Goal: Task Accomplishment & Management: Use online tool/utility

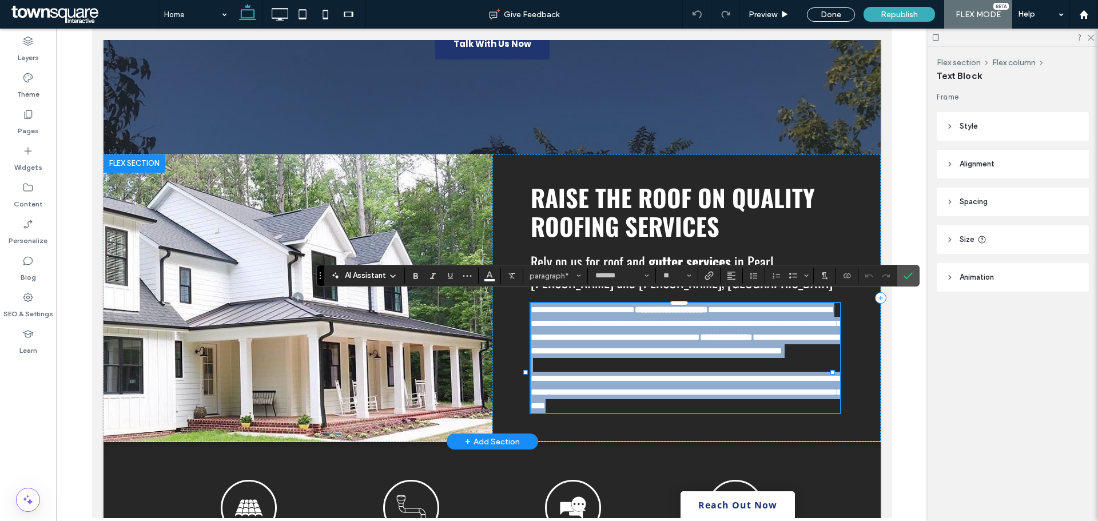
scroll to position [284, 0]
click at [513, 300] on div "**********" at bounding box center [686, 298] width 388 height 288
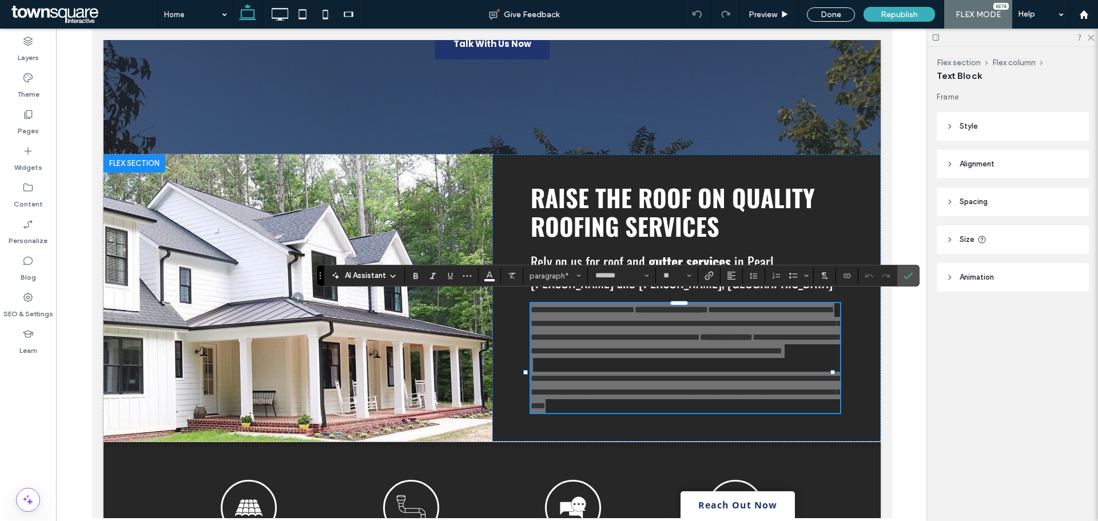
click at [392, 274] on icon at bounding box center [392, 276] width 9 height 9
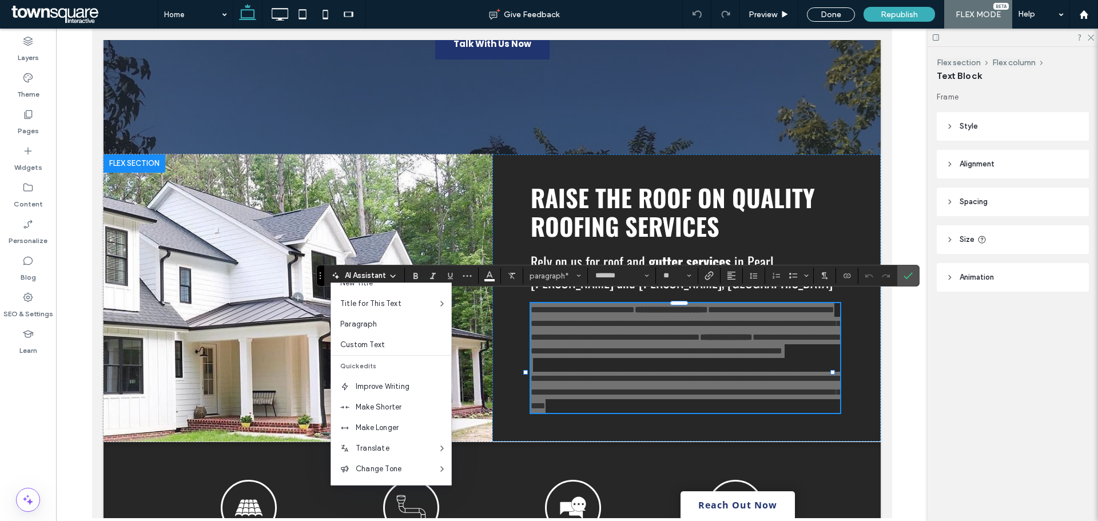
scroll to position [75, 0]
click at [401, 383] on span "Make Longer" at bounding box center [403, 387] width 95 height 11
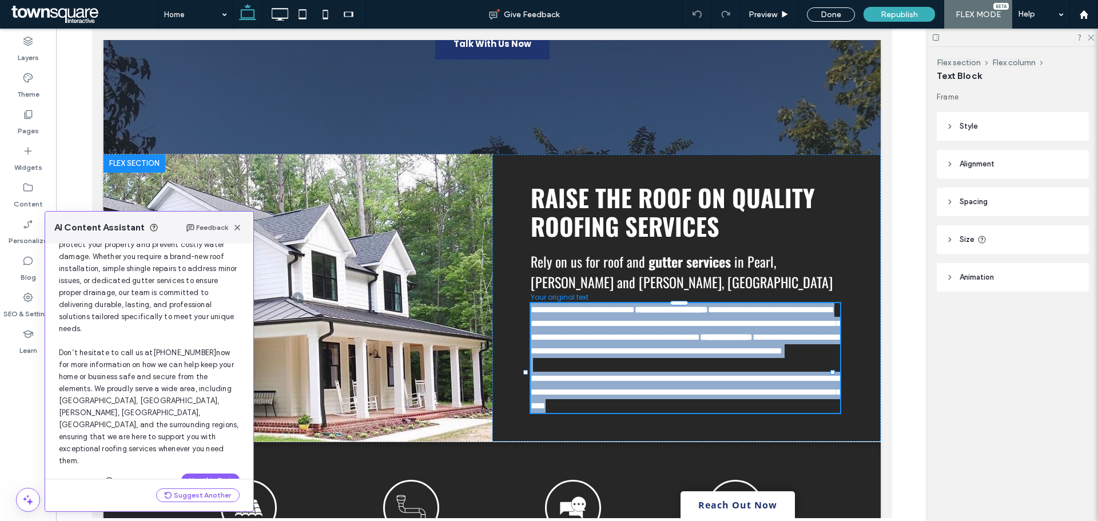
scroll to position [109, 0]
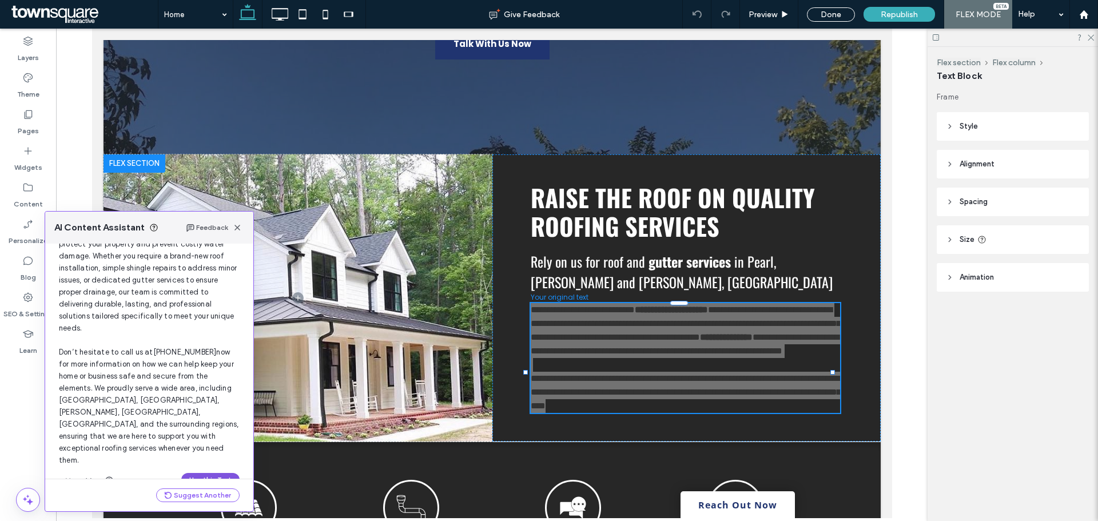
drag, startPoint x: 217, startPoint y: 452, endPoint x: 125, endPoint y: 423, distance: 97.1
click at [217, 473] on button "Use this Text" at bounding box center [210, 480] width 58 height 14
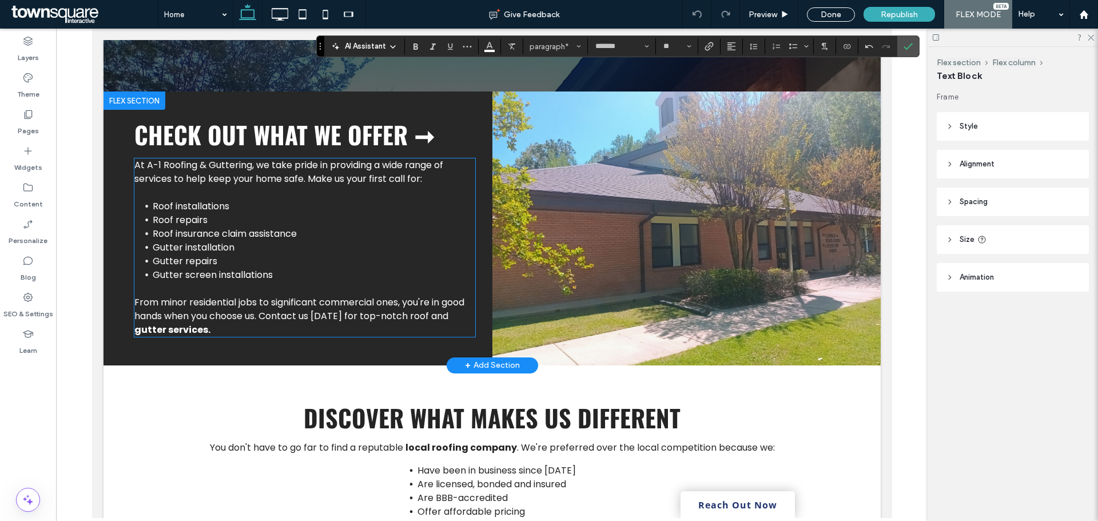
scroll to position [1084, 0]
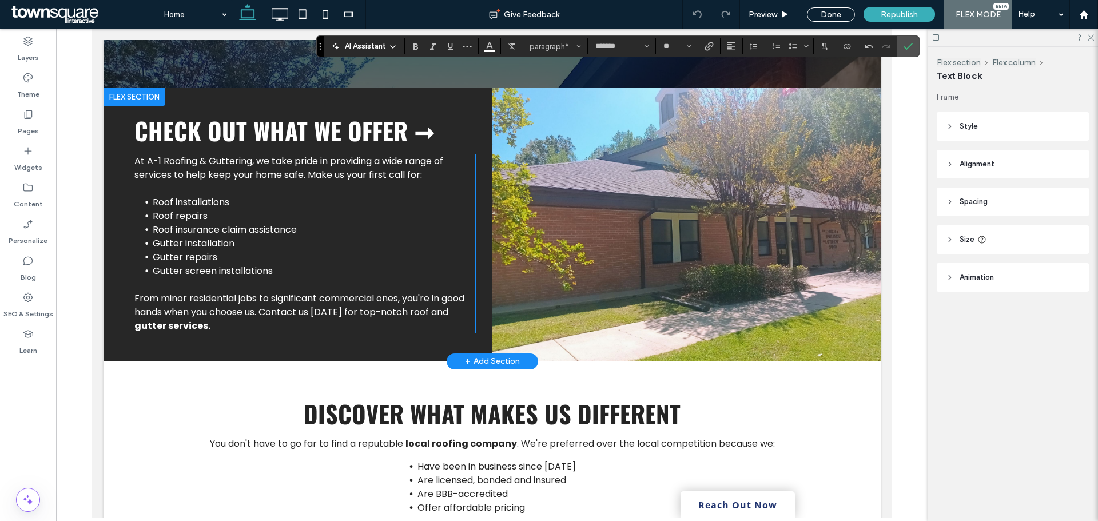
click at [266, 209] on li "Roof installations" at bounding box center [313, 203] width 322 height 14
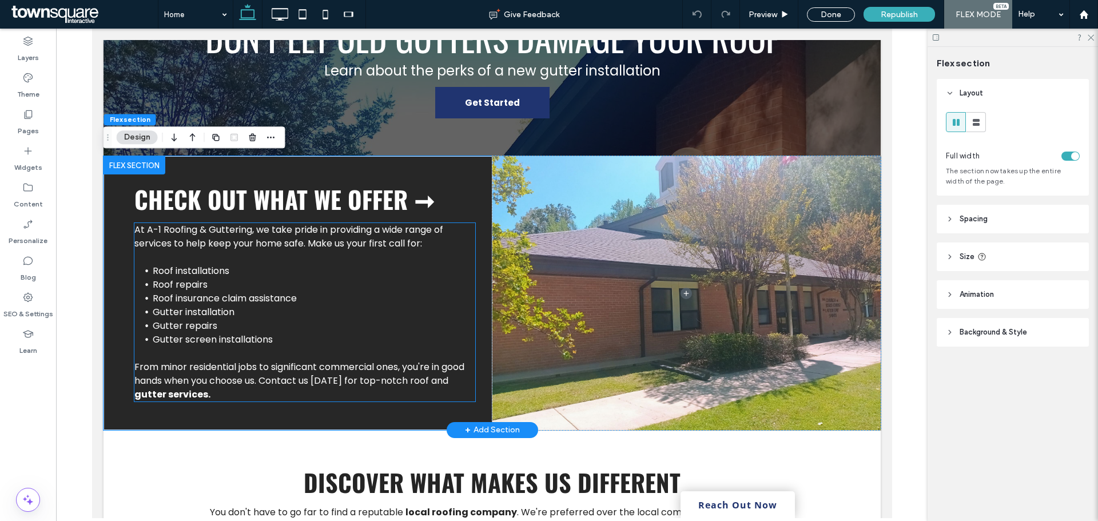
click at [266, 276] on li "Roof installations" at bounding box center [313, 271] width 322 height 14
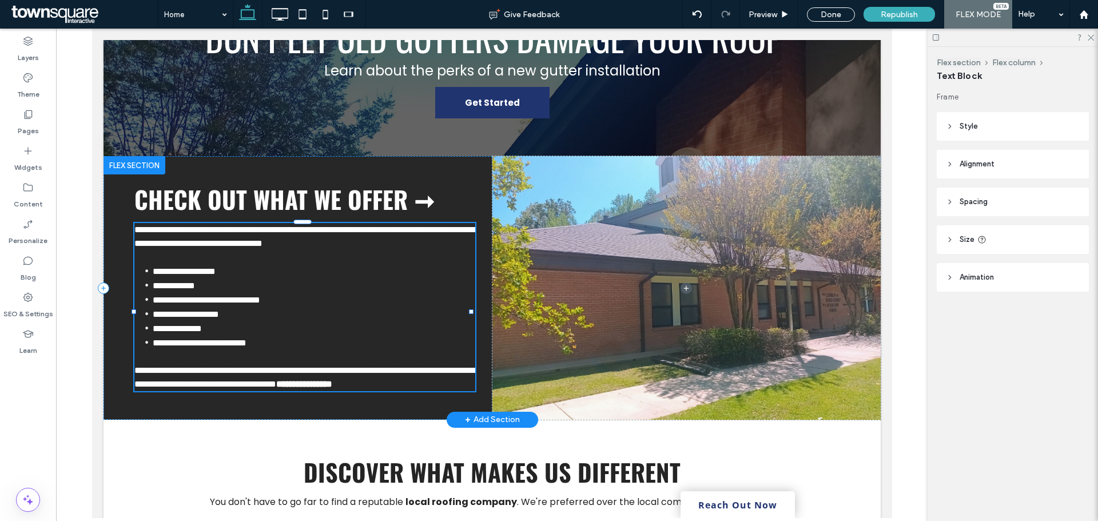
type input "*******"
type input "**"
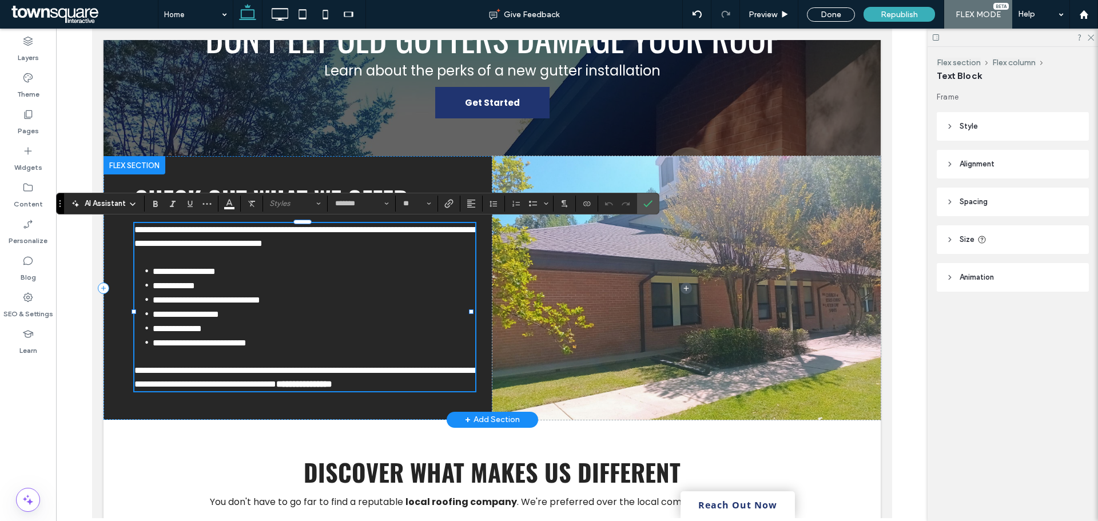
click at [127, 201] on div "AI Assistant" at bounding box center [103, 203] width 75 height 11
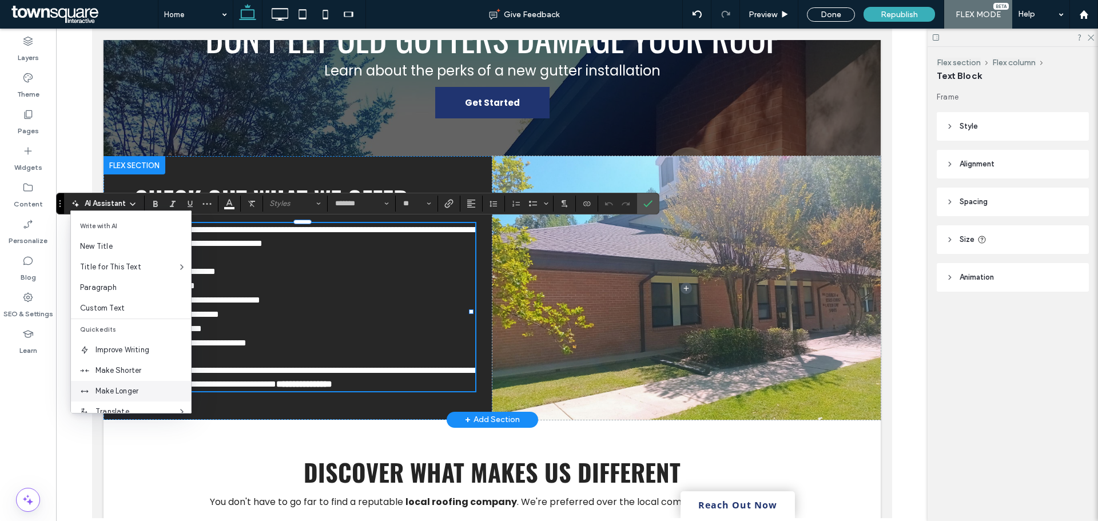
click at [144, 396] on span "Make Longer" at bounding box center [142, 390] width 95 height 11
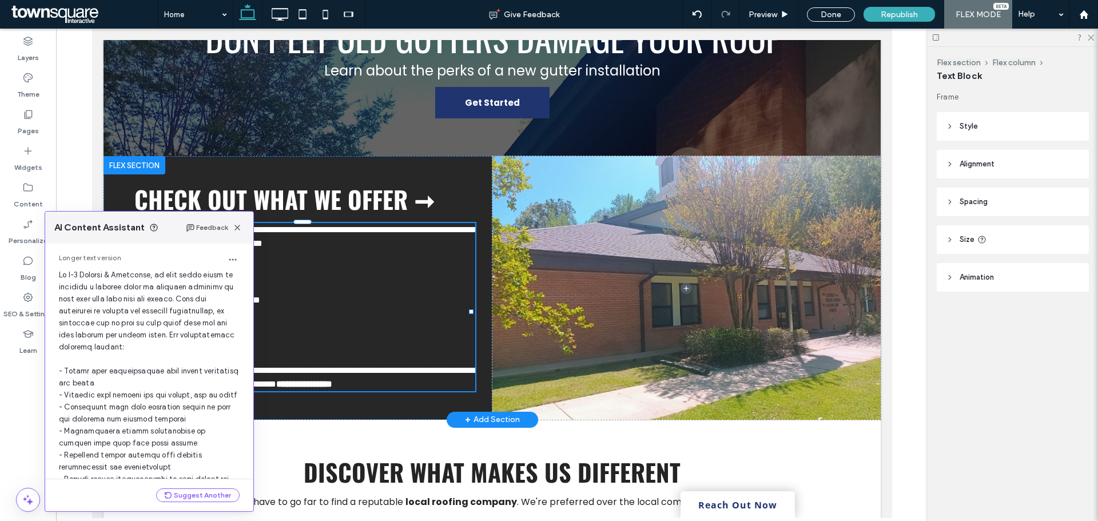
scroll to position [205, 0]
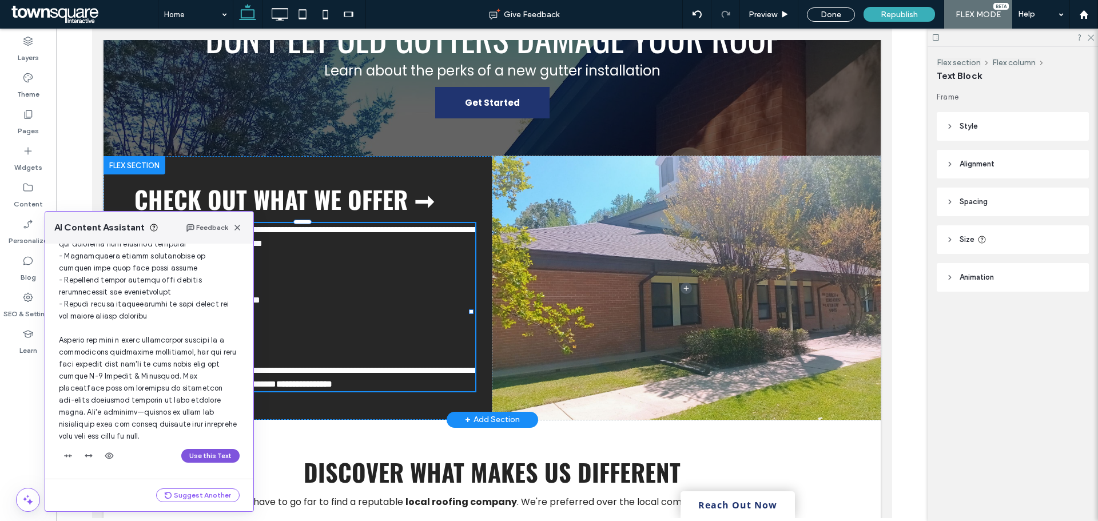
click at [208, 455] on button "Use this Text" at bounding box center [210, 456] width 58 height 14
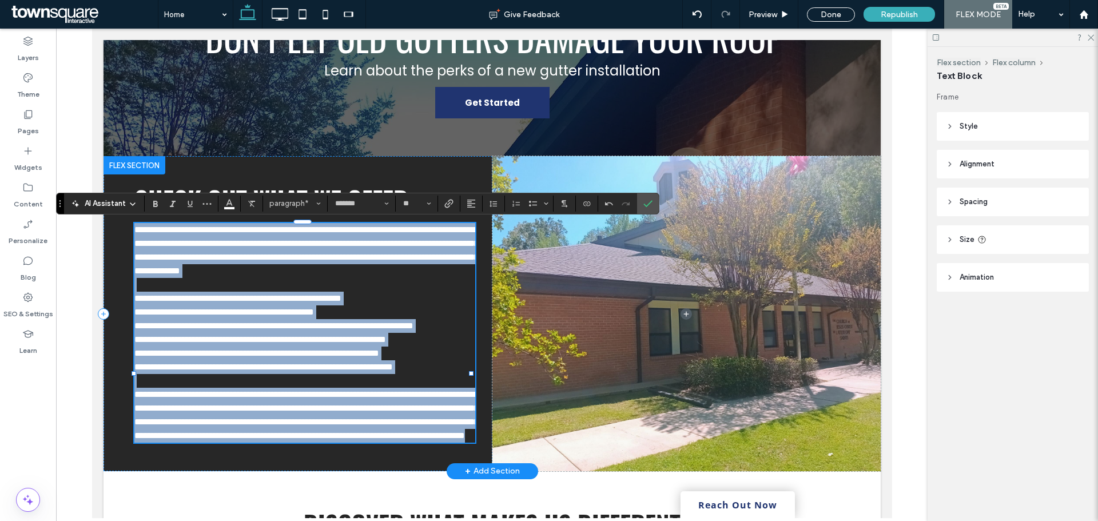
click at [219, 330] on span "**********" at bounding box center [273, 325] width 279 height 9
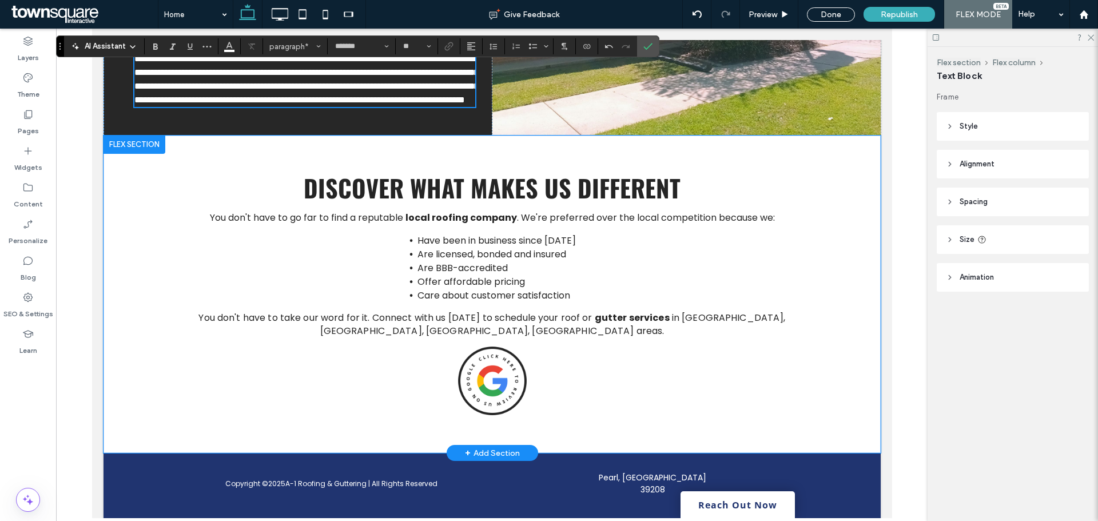
scroll to position [1506, 0]
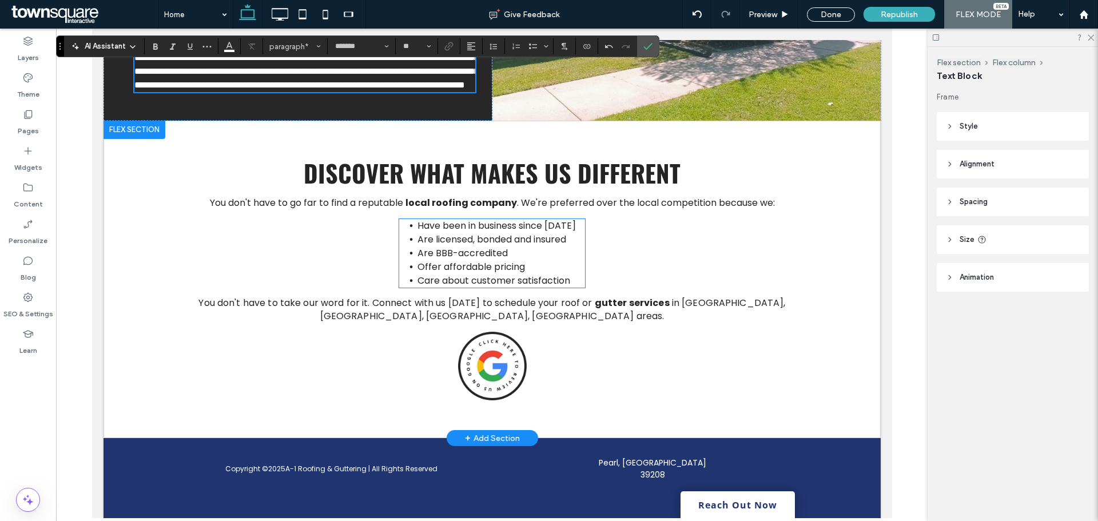
click at [518, 287] on span "Care about customer satisfaction" at bounding box center [493, 280] width 153 height 13
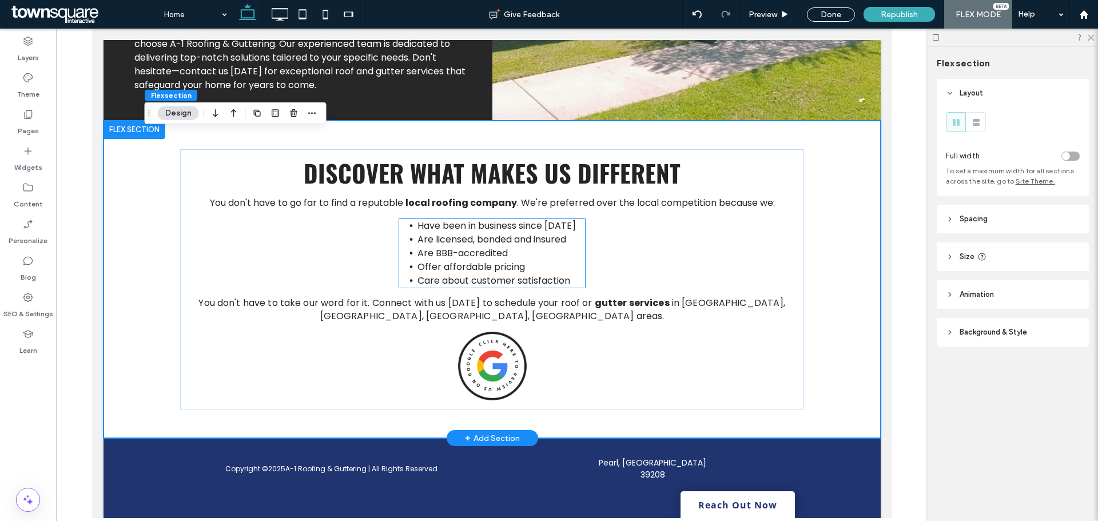
click at [518, 287] on span "Care about customer satisfaction" at bounding box center [493, 280] width 153 height 13
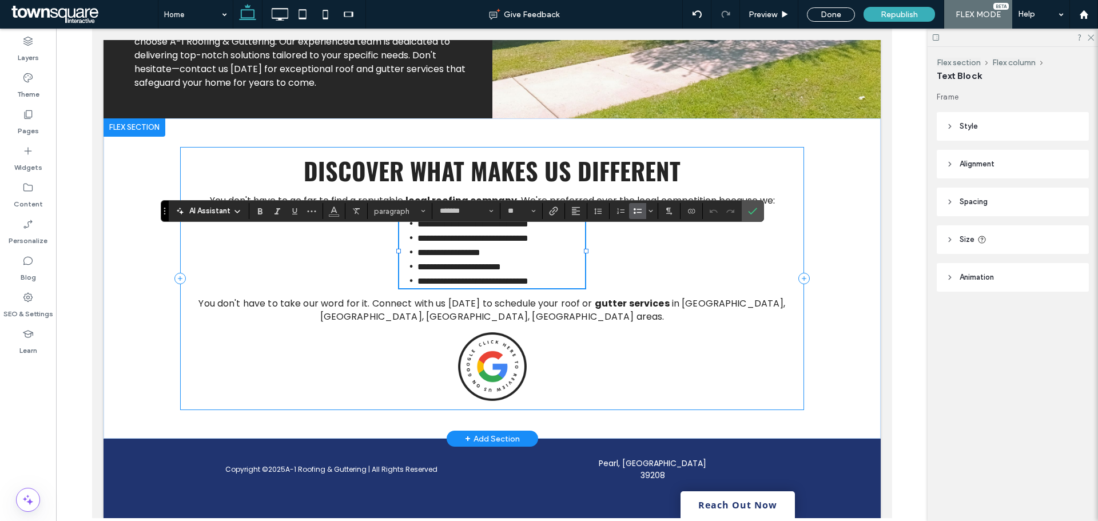
click at [535, 356] on div "**********" at bounding box center [492, 279] width 624 height 264
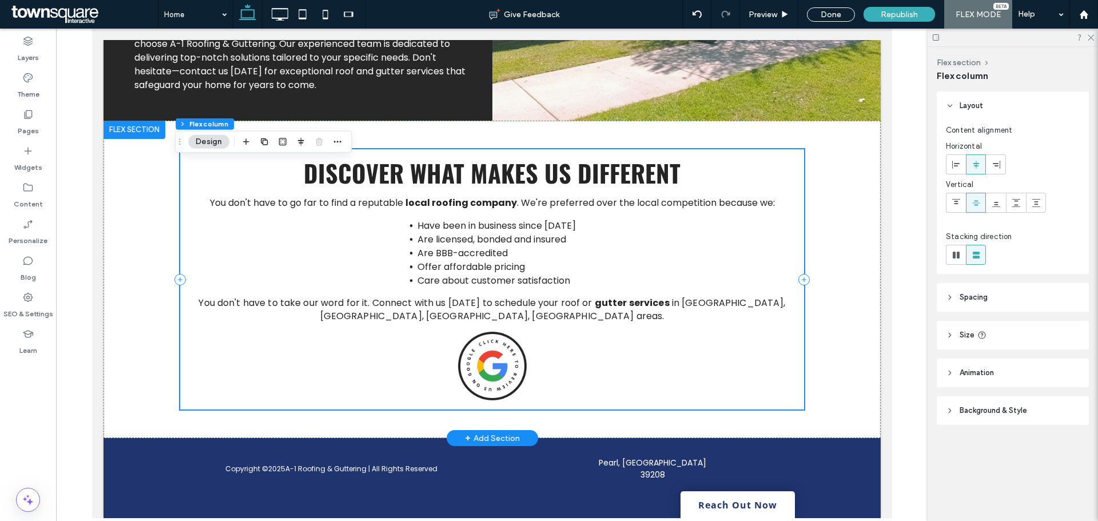
click at [535, 356] on div "You don't have to go far to find a reputable local roofing company . We're pref…" at bounding box center [492, 279] width 624 height 261
click at [36, 117] on div "Pages" at bounding box center [28, 122] width 56 height 37
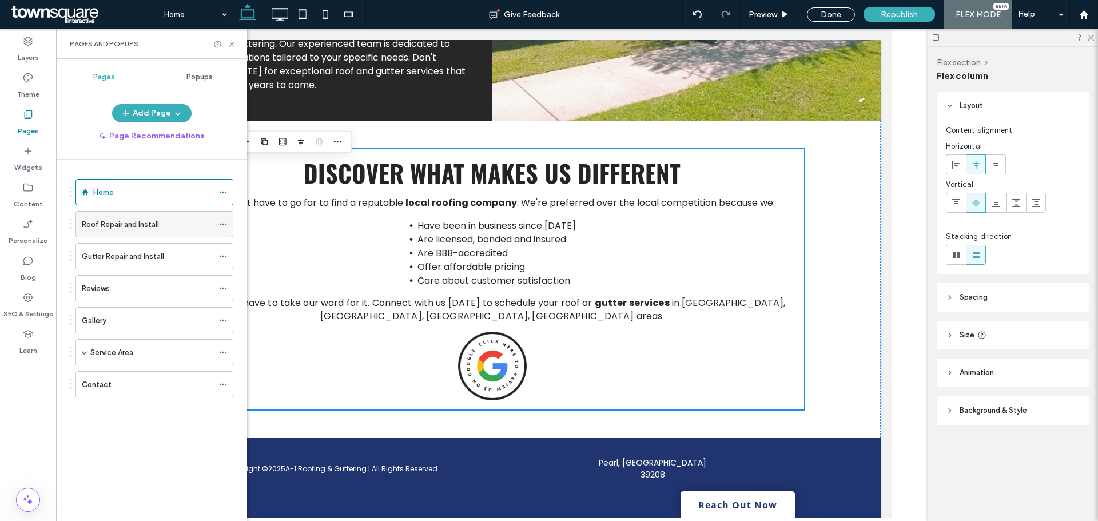
click at [116, 214] on div "Roof Repair and Install" at bounding box center [148, 224] width 132 height 25
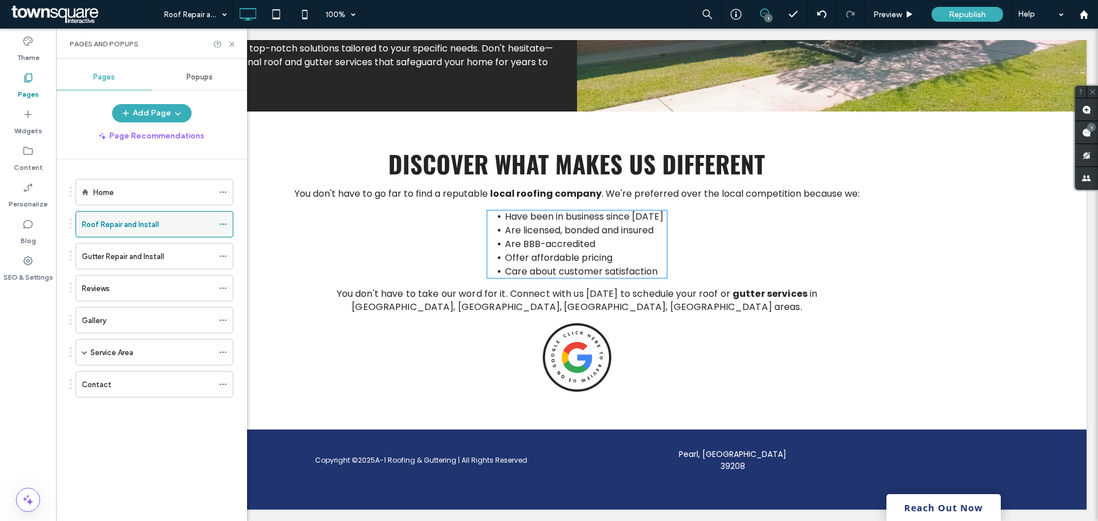
scroll to position [1375, 0]
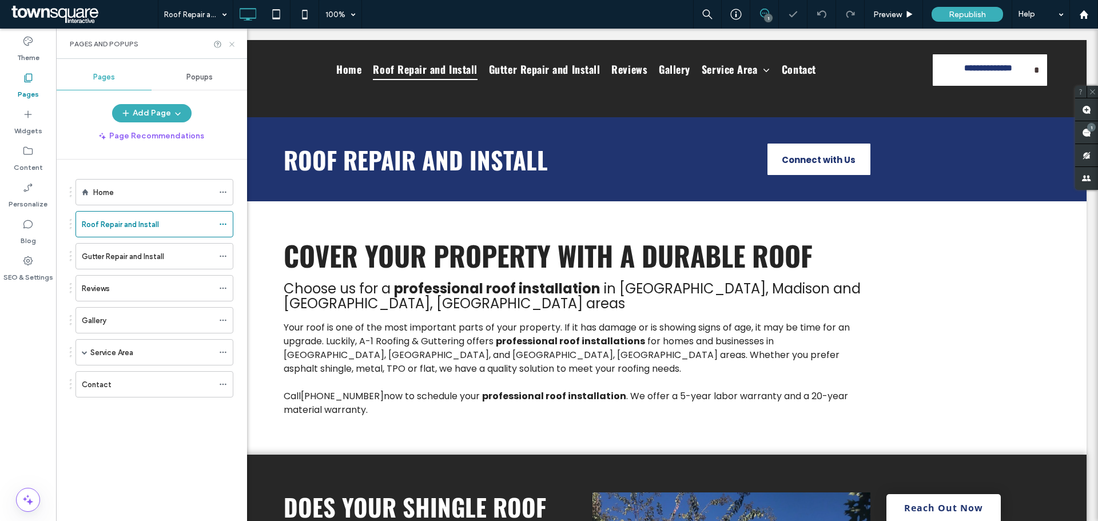
click at [234, 46] on icon at bounding box center [232, 44] width 9 height 9
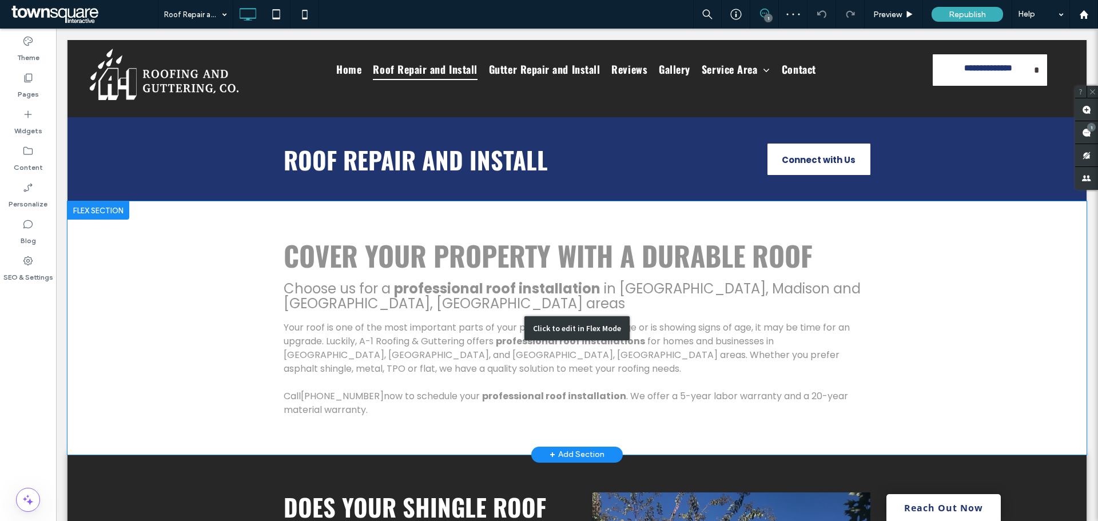
click at [703, 320] on div "Click to edit in Flex Mode" at bounding box center [576, 327] width 1019 height 253
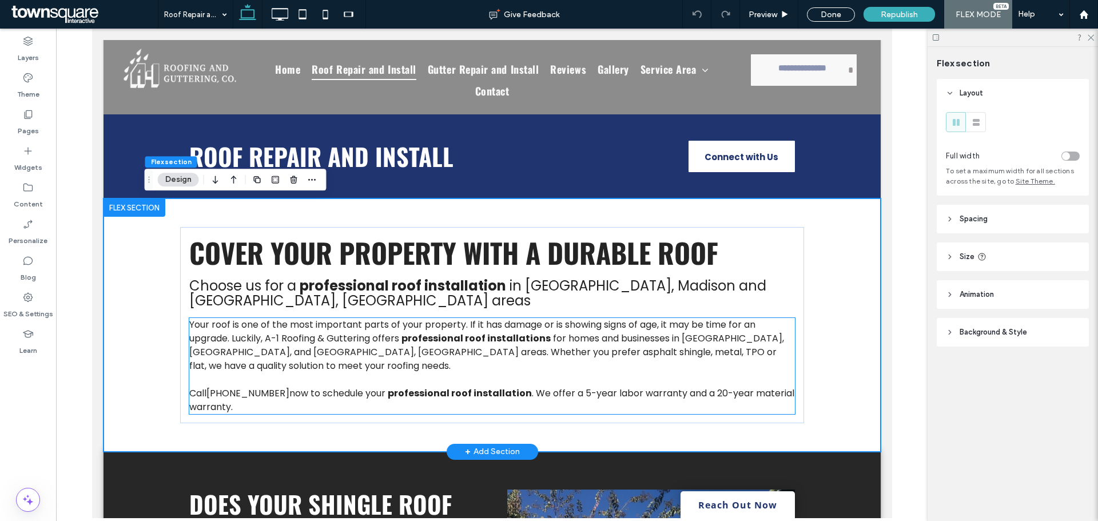
click at [703, 332] on span "for homes and businesses in [GEOGRAPHIC_DATA], [GEOGRAPHIC_DATA], and [GEOGRAPH…" at bounding box center [486, 352] width 595 height 41
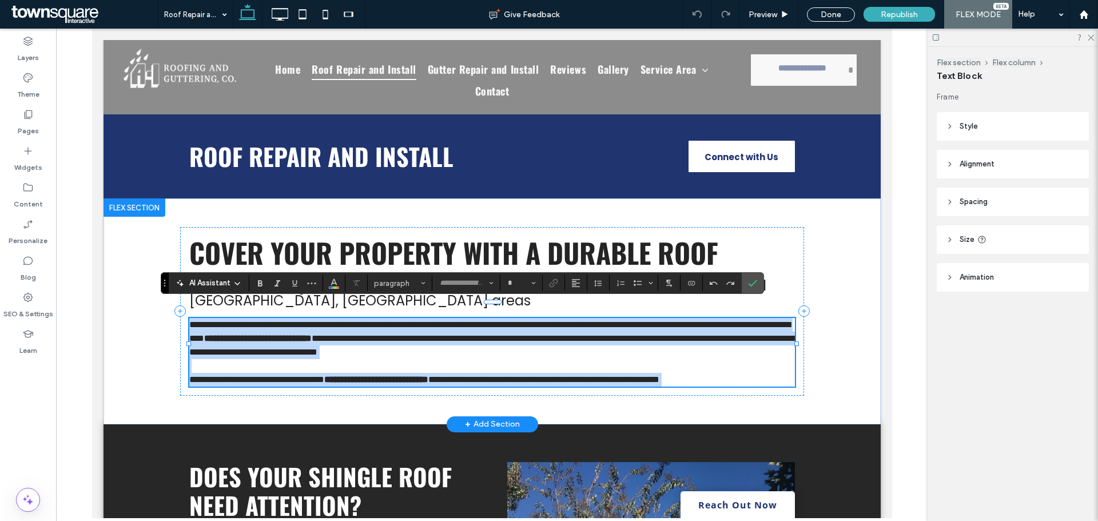
type input "*******"
type input "**"
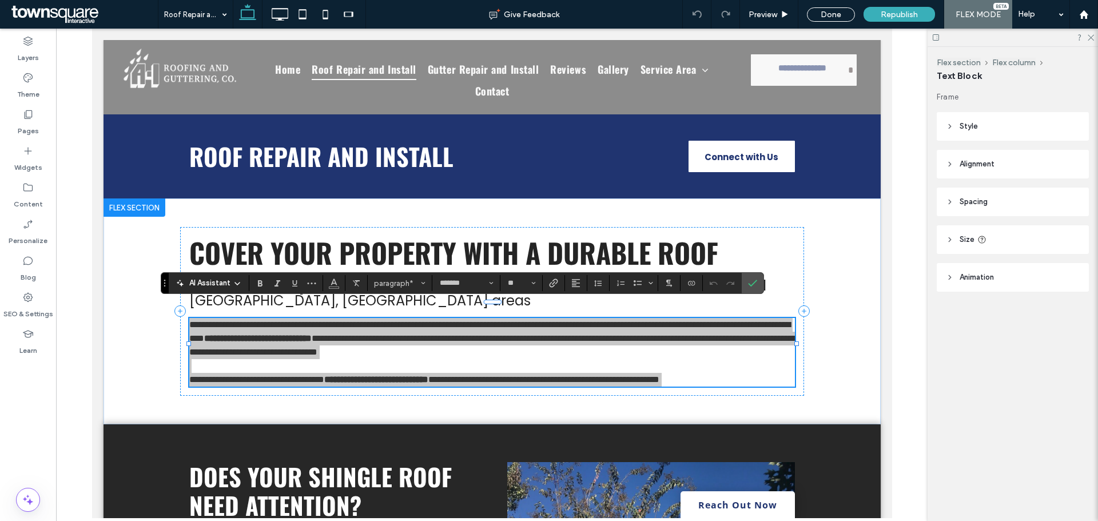
click at [240, 285] on icon at bounding box center [237, 283] width 9 height 9
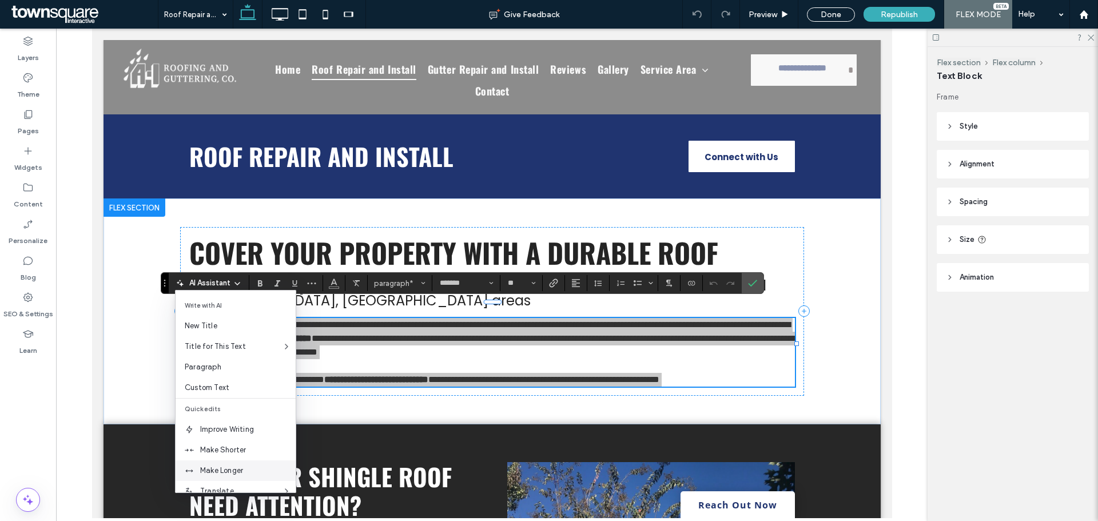
click at [244, 467] on span "Make Longer" at bounding box center [247, 470] width 95 height 11
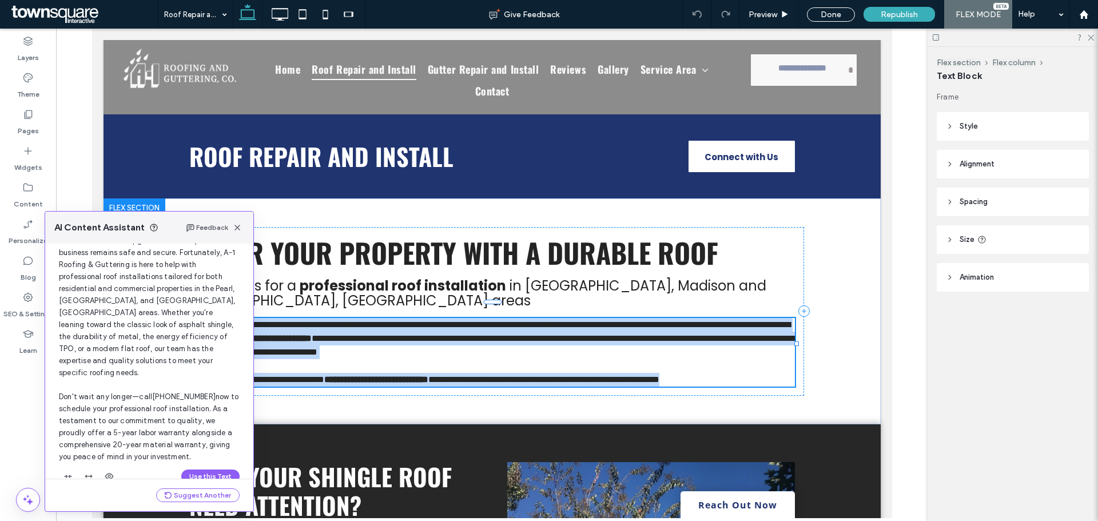
scroll to position [145, 0]
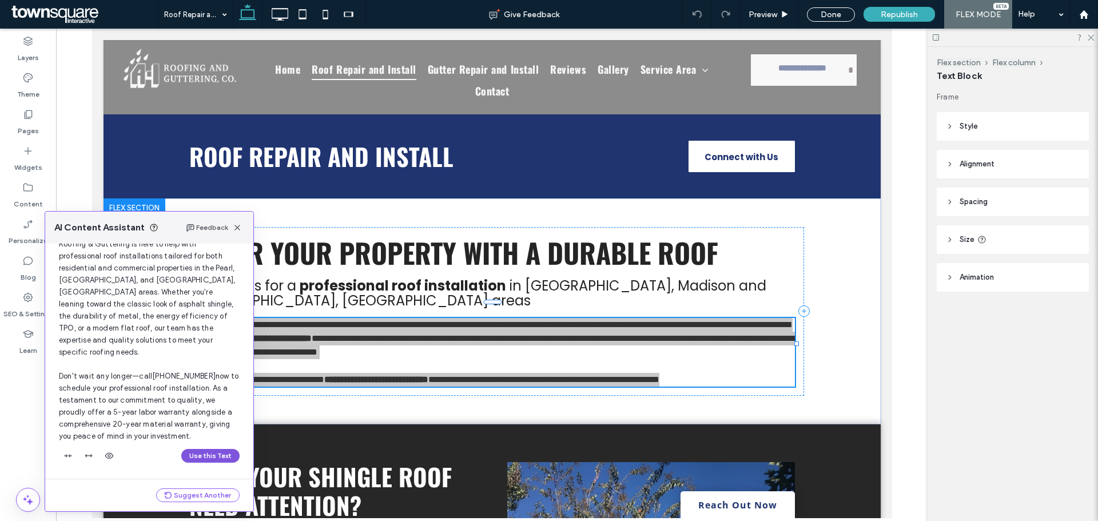
click at [202, 457] on button "Use this Text" at bounding box center [210, 456] width 58 height 14
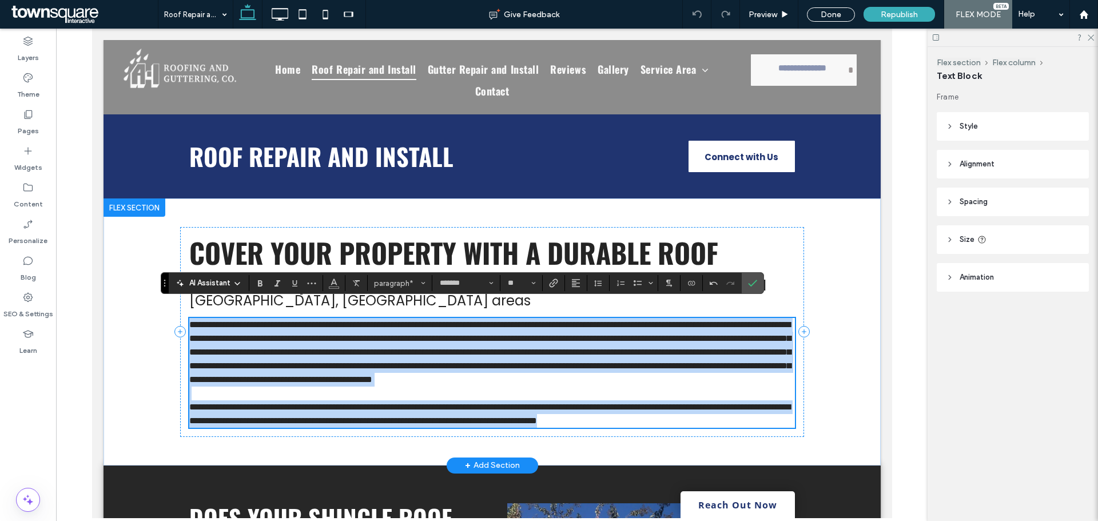
scroll to position [384, 0]
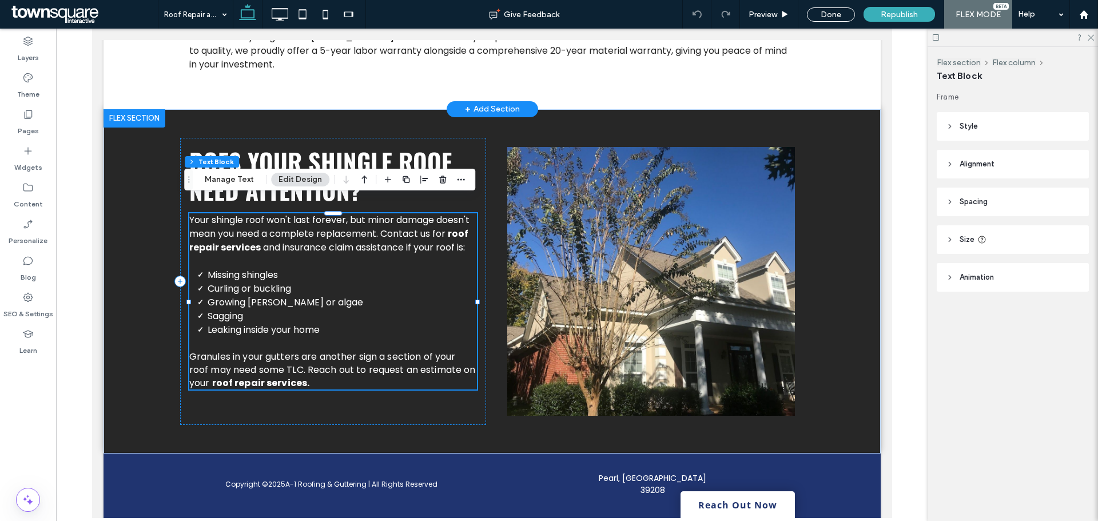
click at [272, 310] on div "Your shingle roof won't last forever, but minor damage doesn't mean you need a …" at bounding box center [333, 301] width 288 height 176
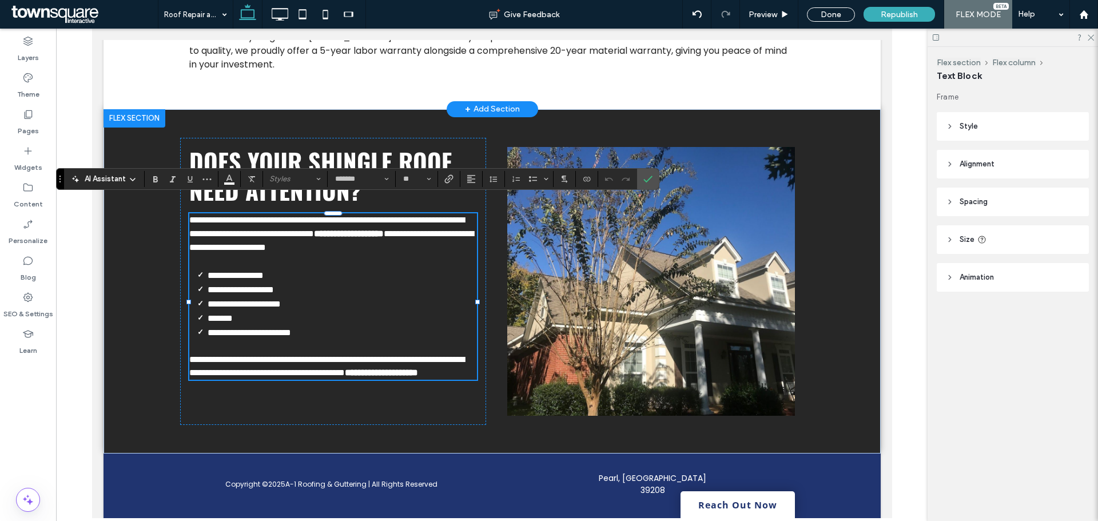
click at [131, 178] on icon at bounding box center [132, 179] width 9 height 9
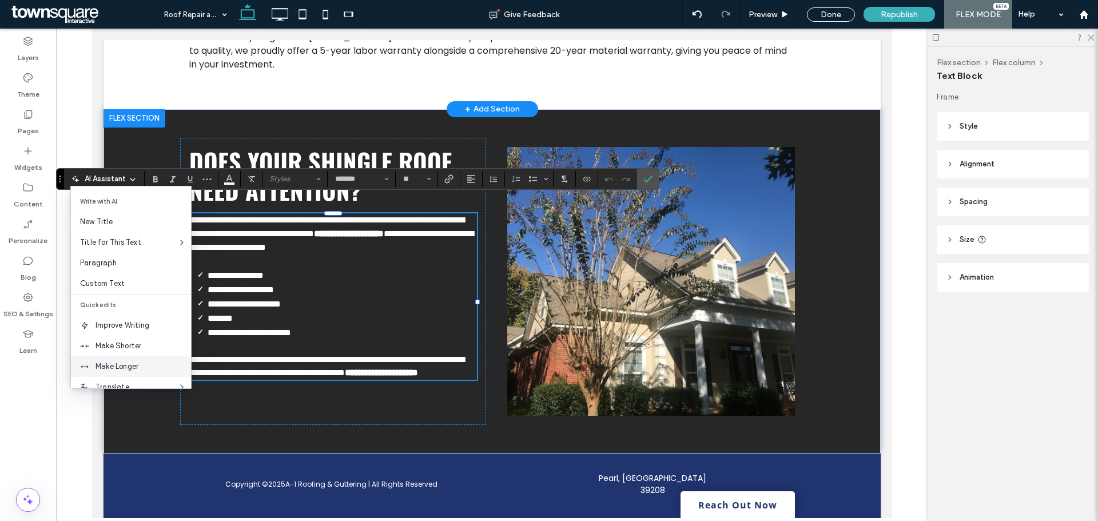
click at [148, 368] on span "Make Longer" at bounding box center [142, 366] width 95 height 11
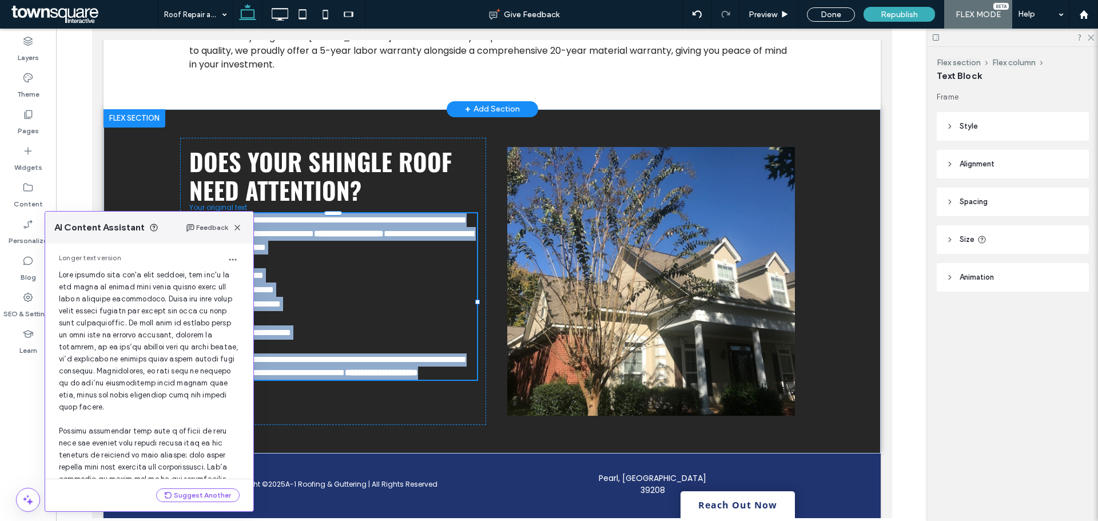
scroll to position [133, 0]
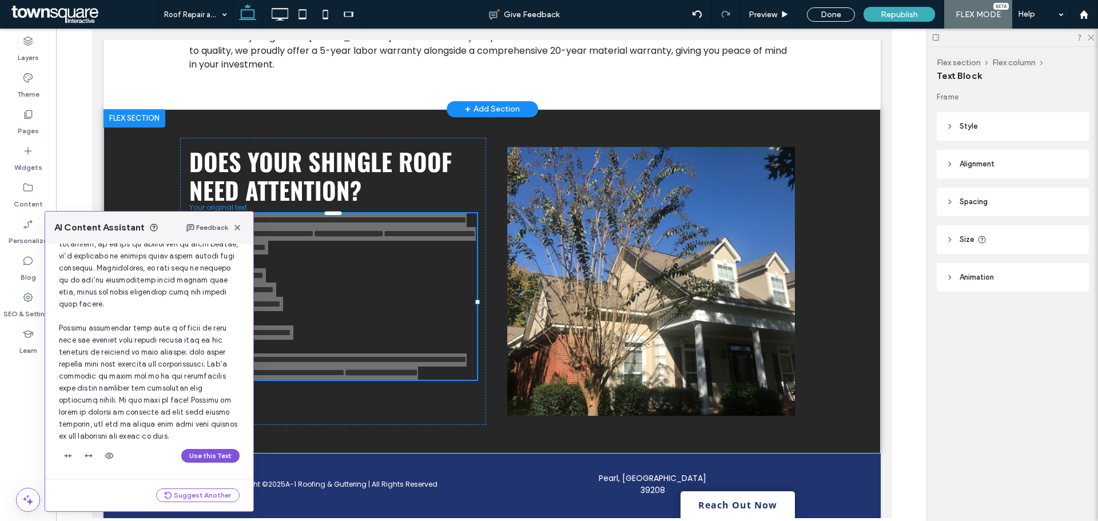
click at [212, 451] on button "Use this Text" at bounding box center [210, 456] width 58 height 14
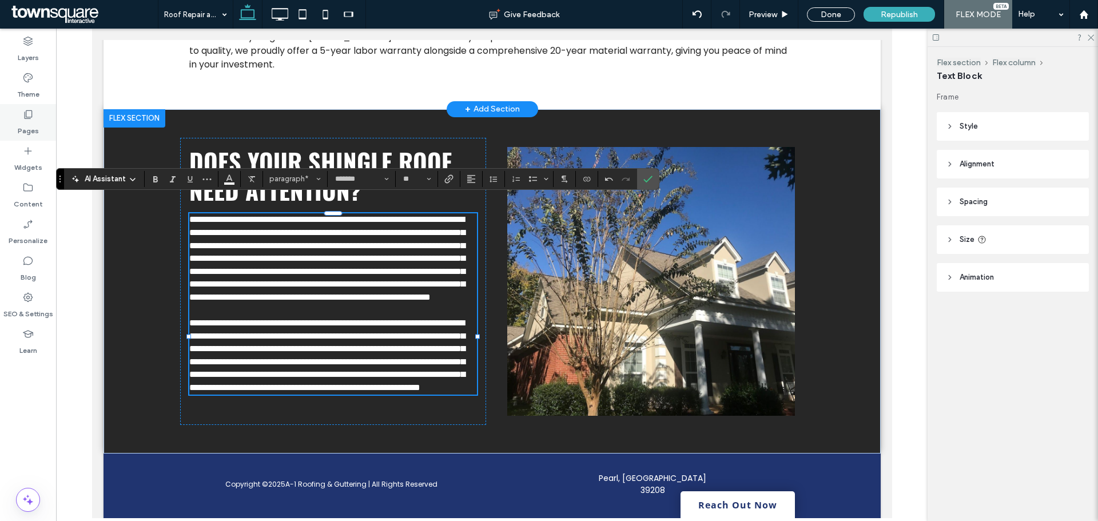
click at [30, 112] on icon at bounding box center [27, 114] width 11 height 11
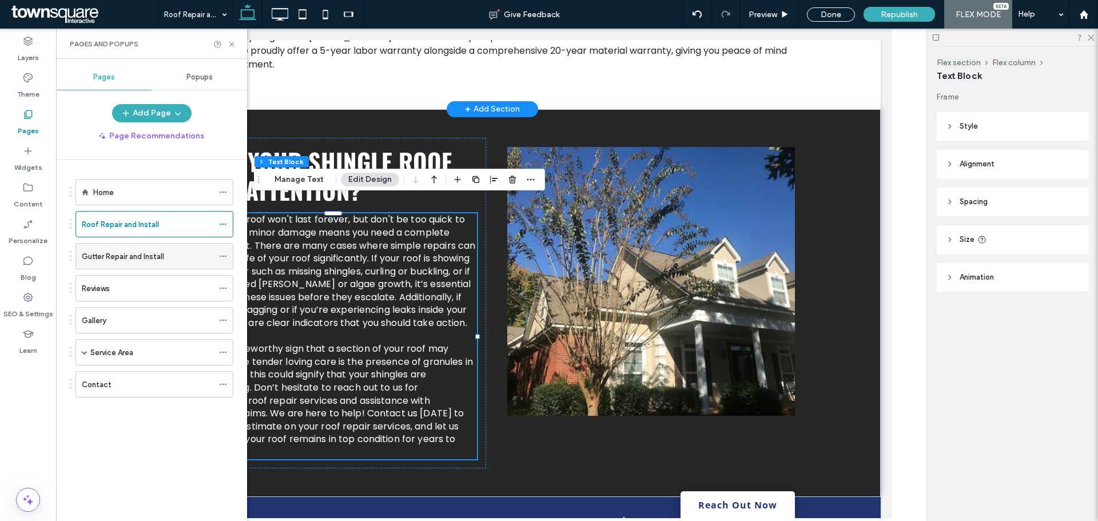
click at [108, 251] on label "Gutter Repair and Install" at bounding box center [123, 256] width 82 height 20
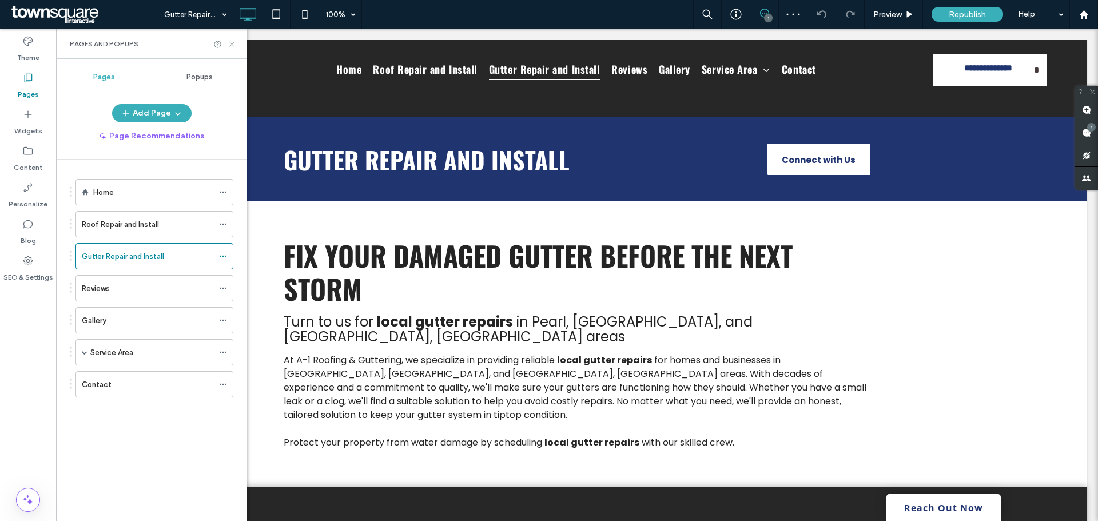
click at [236, 43] on icon at bounding box center [232, 44] width 9 height 9
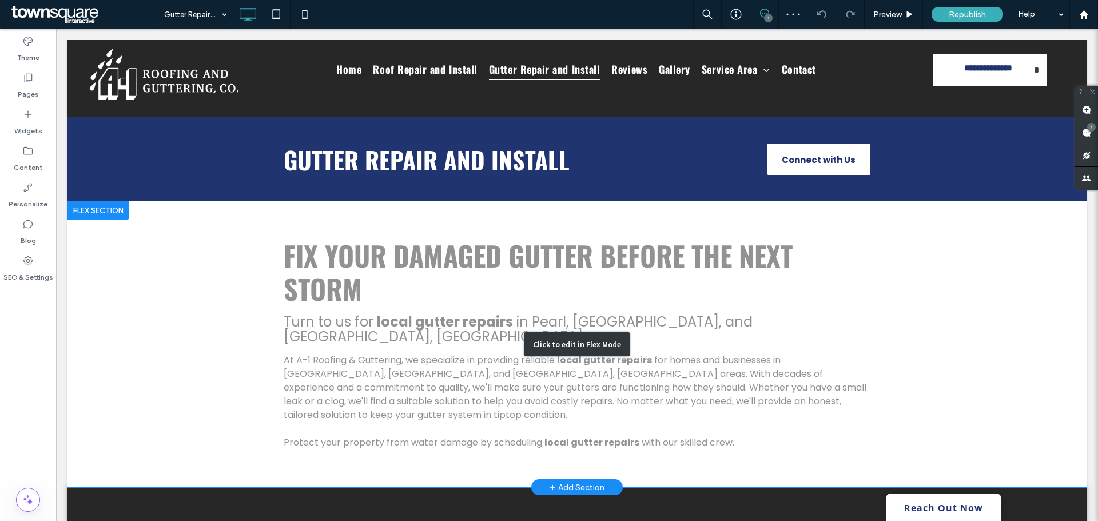
click at [292, 335] on div "Click to edit in Flex Mode" at bounding box center [576, 344] width 1019 height 286
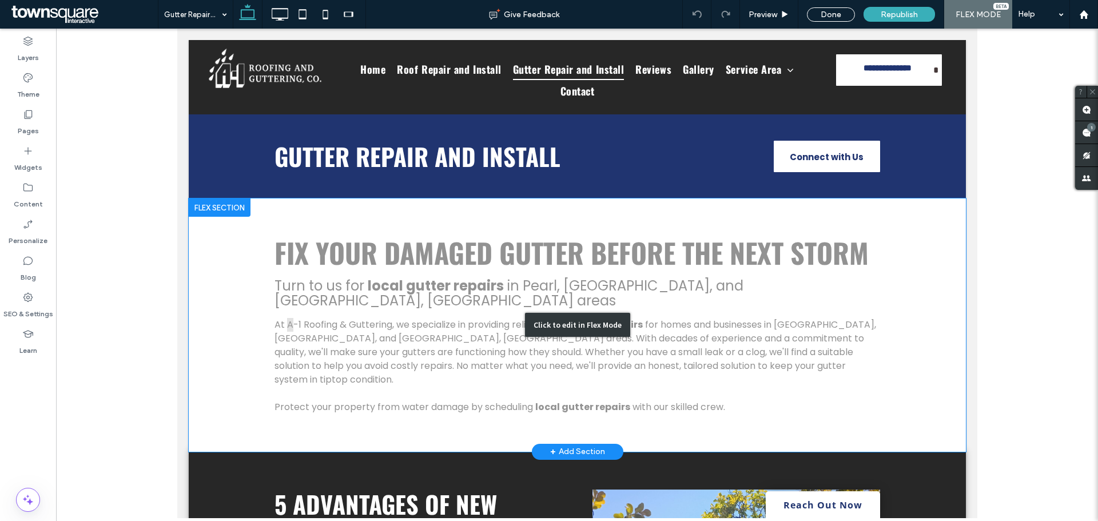
click at [376, 335] on div "Fix Your Damaged Gutter Before the Next Storm Turn to us for local gutter repai…" at bounding box center [577, 325] width 624 height 196
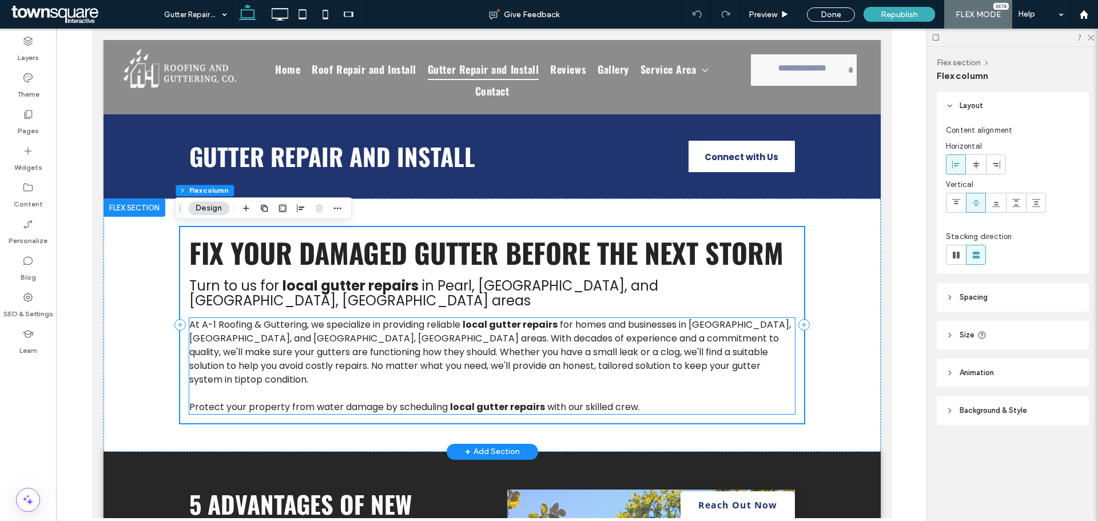
click at [291, 335] on span "for homes and businesses in [GEOGRAPHIC_DATA], [GEOGRAPHIC_DATA], and [GEOGRAPH…" at bounding box center [490, 352] width 602 height 68
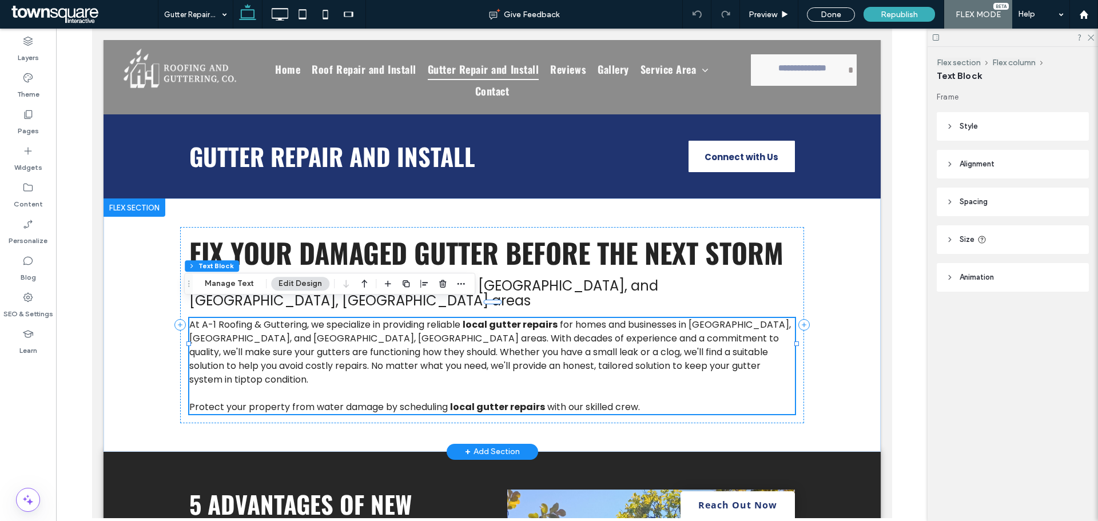
click at [292, 335] on span "for homes and businesses in [GEOGRAPHIC_DATA], [GEOGRAPHIC_DATA], and [GEOGRAPH…" at bounding box center [490, 352] width 602 height 68
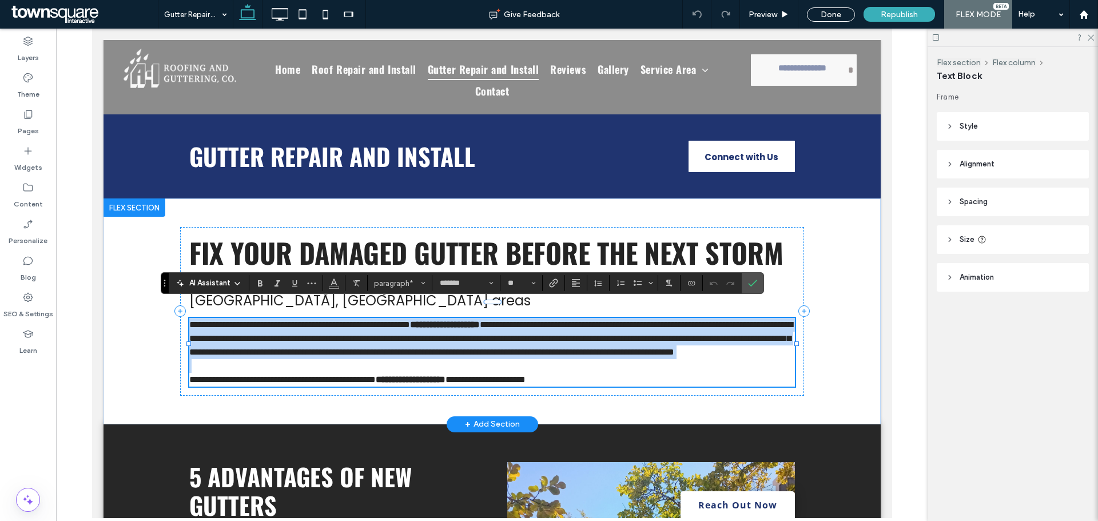
click at [292, 335] on span "**********" at bounding box center [490, 338] width 603 height 36
click at [289, 332] on span "**********" at bounding box center [490, 338] width 603 height 36
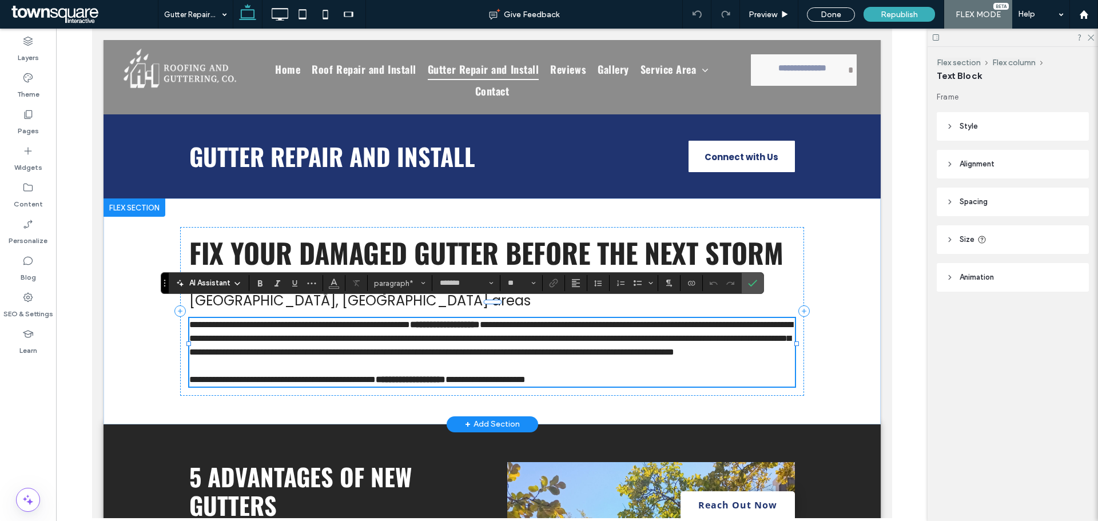
click at [290, 332] on span "**********" at bounding box center [490, 338] width 603 height 36
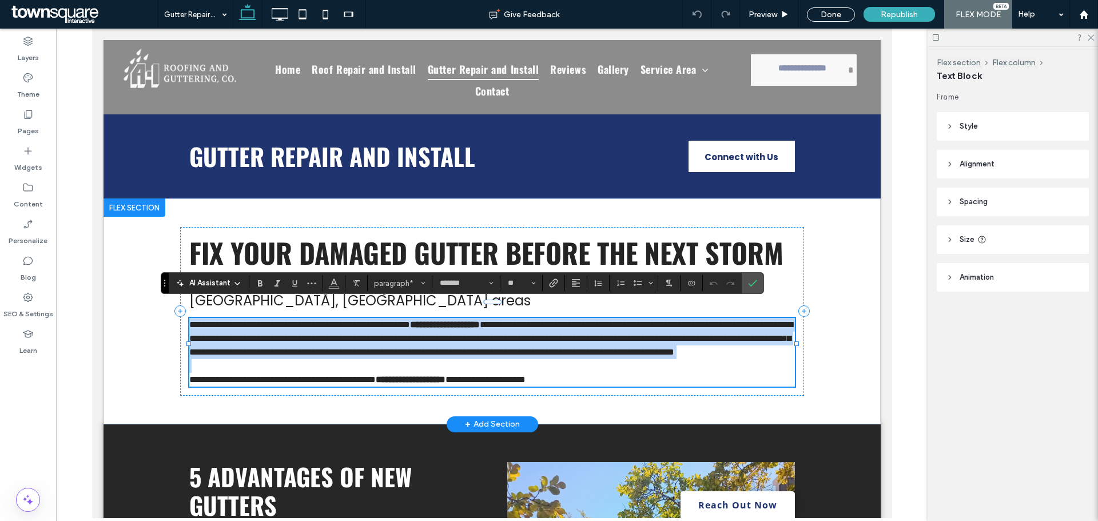
click at [290, 332] on span "**********" at bounding box center [490, 338] width 603 height 36
drag, startPoint x: 652, startPoint y: 380, endPoint x: 178, endPoint y: 285, distance: 483.9
click at [180, 285] on div "**********" at bounding box center [492, 311] width 624 height 168
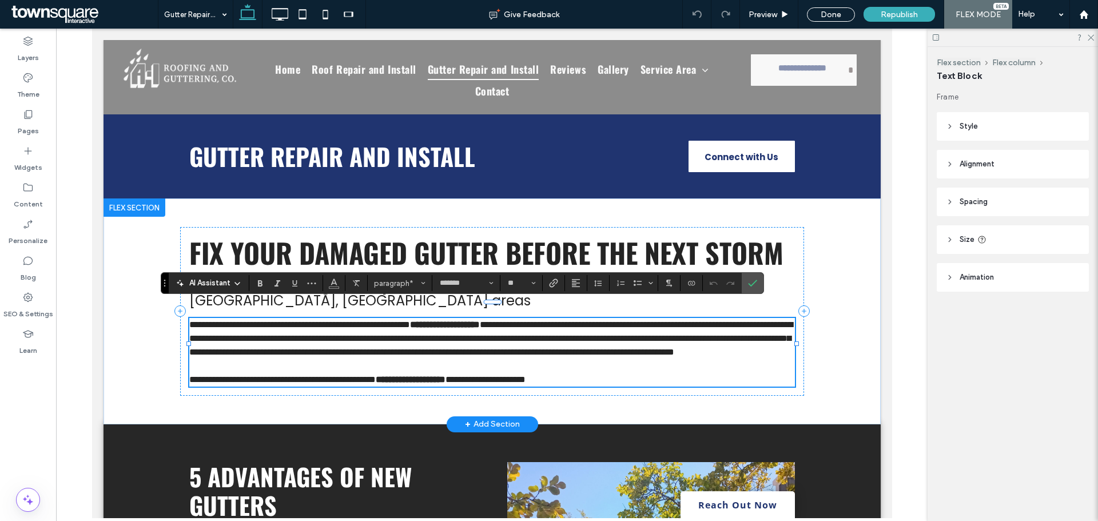
click at [375, 377] on span "**********" at bounding box center [282, 379] width 186 height 9
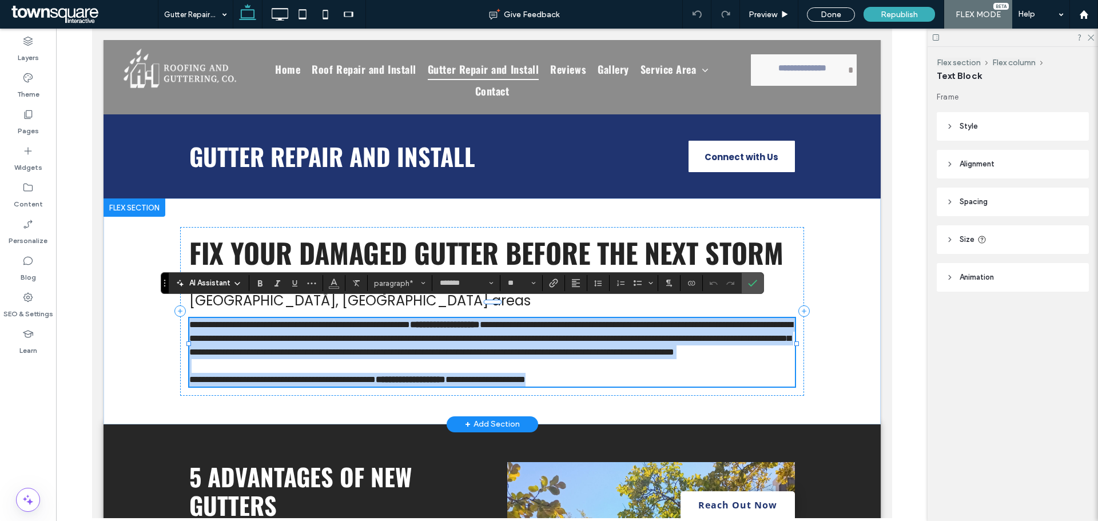
drag, startPoint x: 185, startPoint y: 307, endPoint x: 648, endPoint y: 375, distance: 467.7
click at [648, 375] on div "**********" at bounding box center [492, 352] width 606 height 69
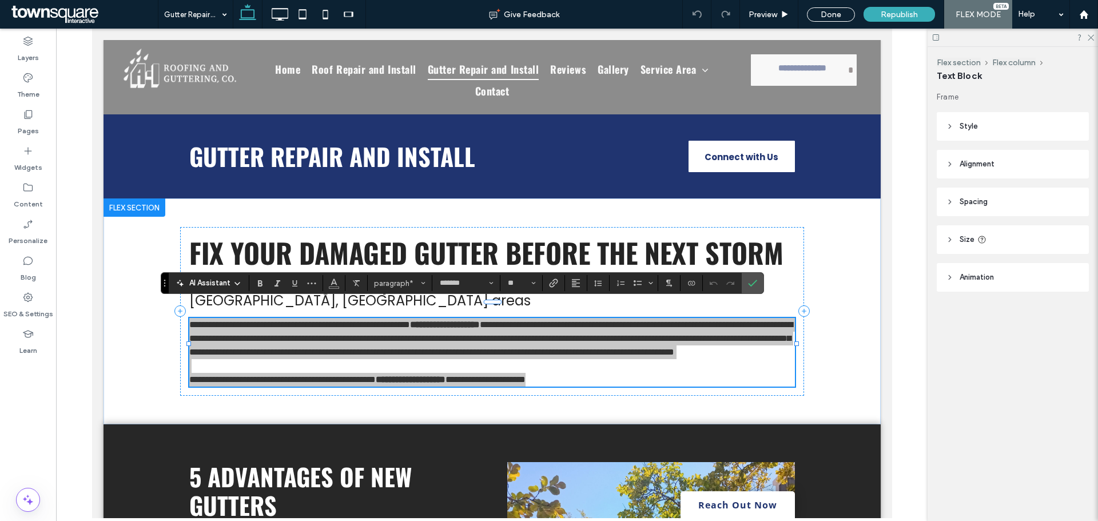
click at [240, 285] on icon at bounding box center [237, 283] width 9 height 9
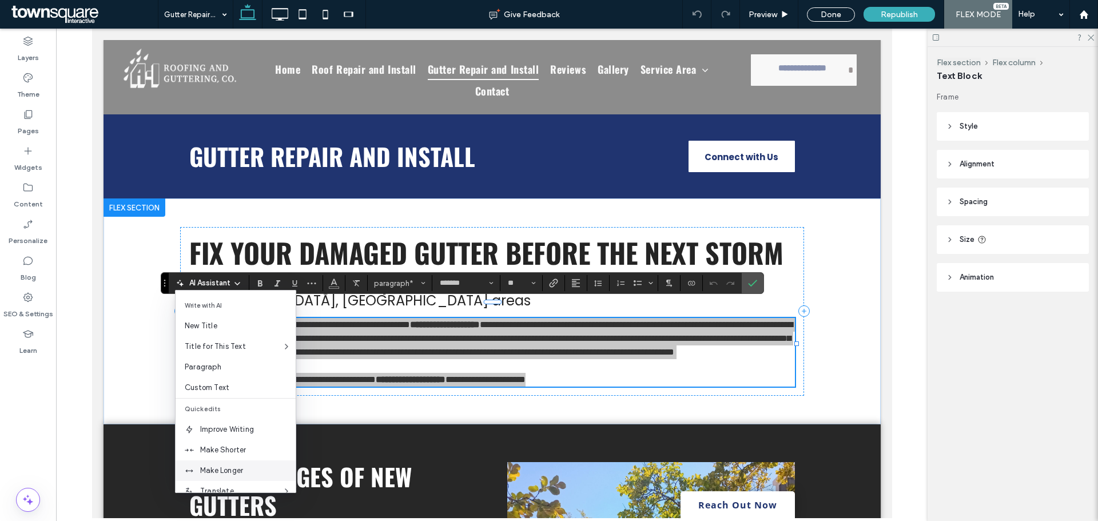
click at [253, 468] on span "Make Longer" at bounding box center [247, 470] width 95 height 11
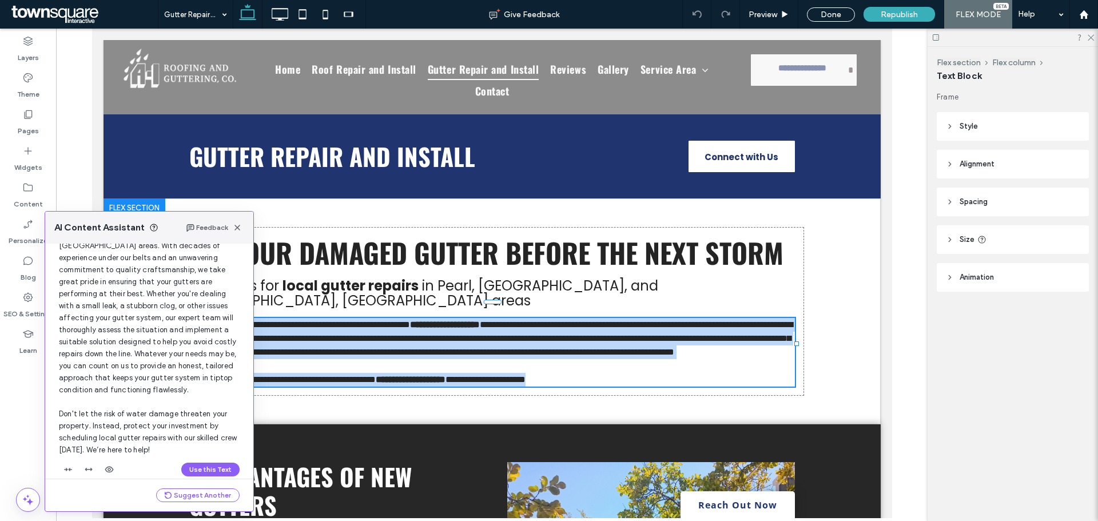
scroll to position [109, 0]
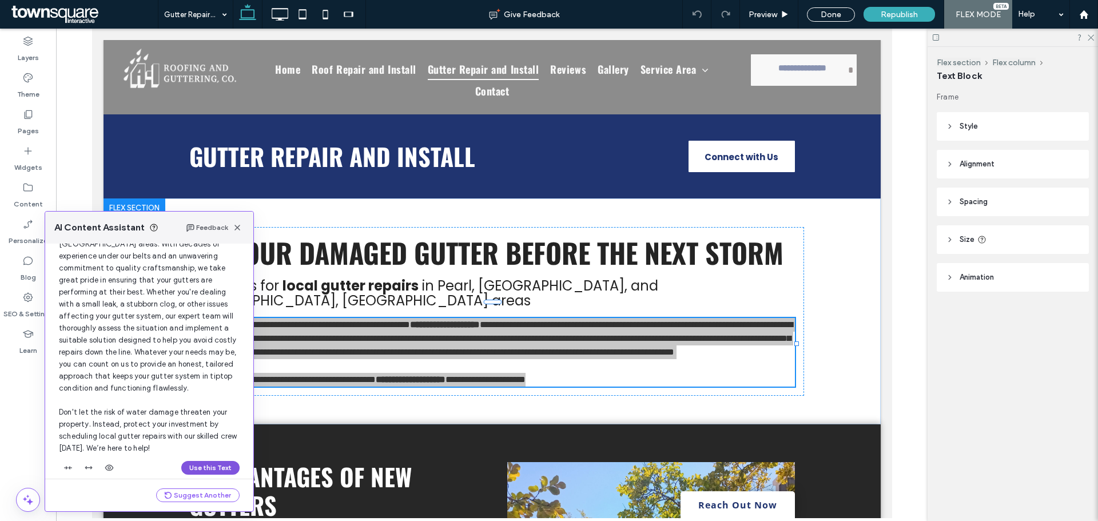
click at [199, 461] on button "Use this Text" at bounding box center [210, 468] width 58 height 14
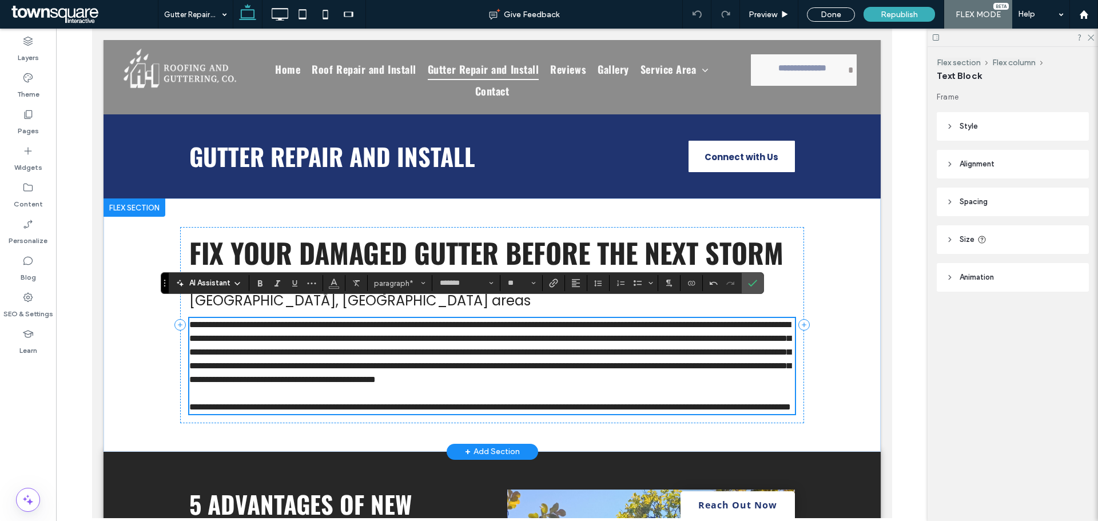
scroll to position [370, 0]
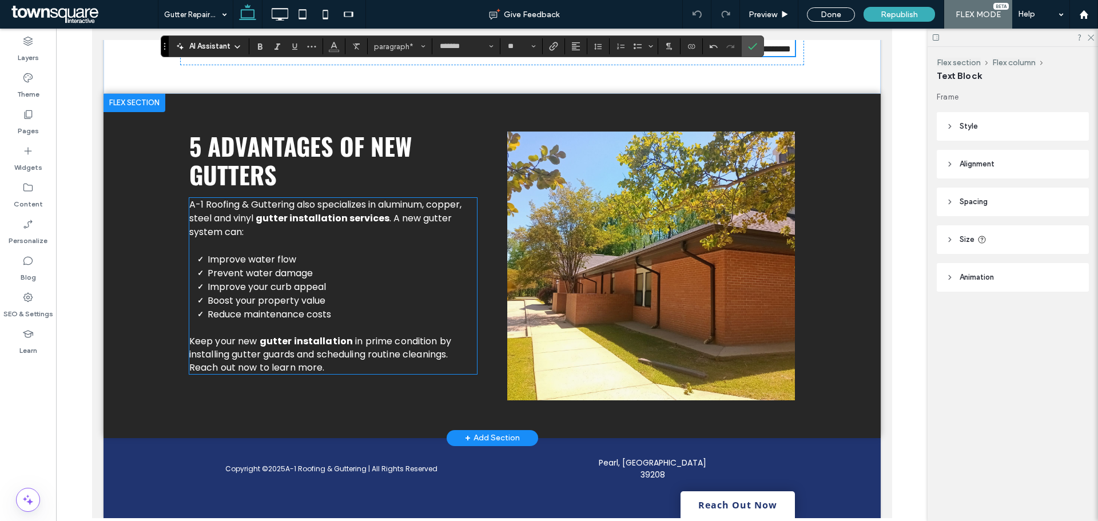
click at [263, 288] on span "Improve your curb appeal" at bounding box center [266, 286] width 118 height 13
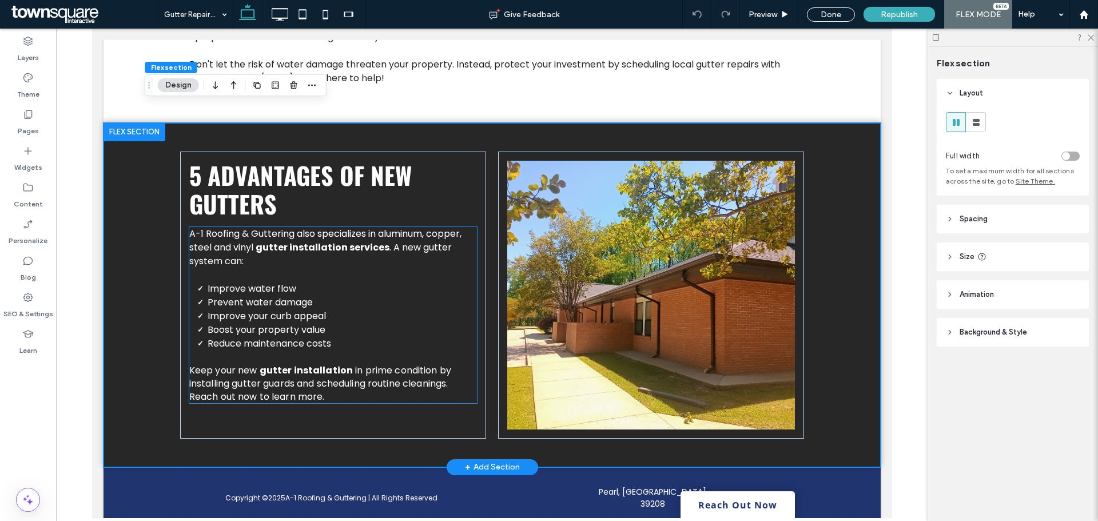
click at [263, 309] on span "Improve your curb appeal" at bounding box center [266, 315] width 118 height 13
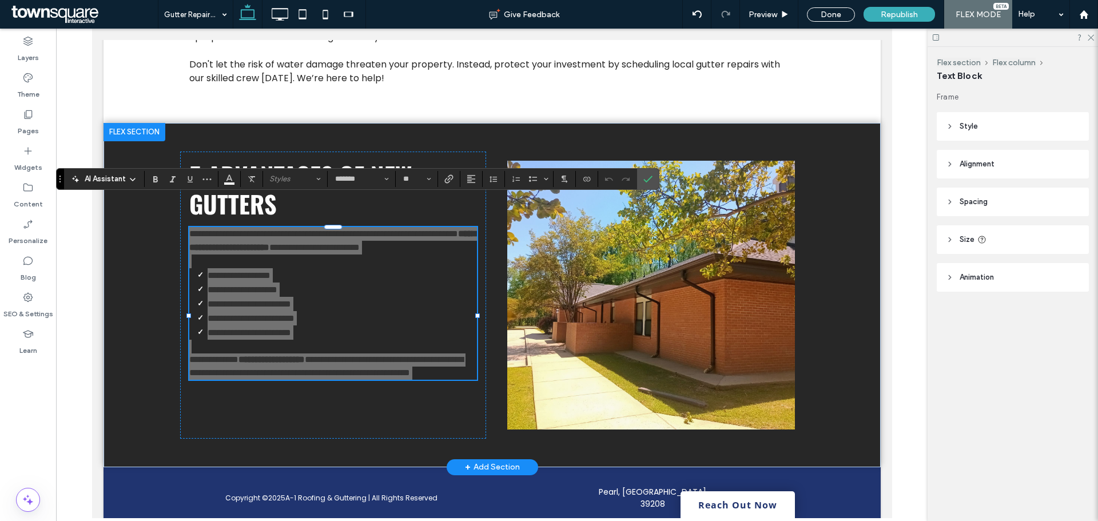
click at [132, 185] on div "AI Assistant" at bounding box center [103, 178] width 75 height 15
click at [136, 178] on icon at bounding box center [132, 179] width 9 height 9
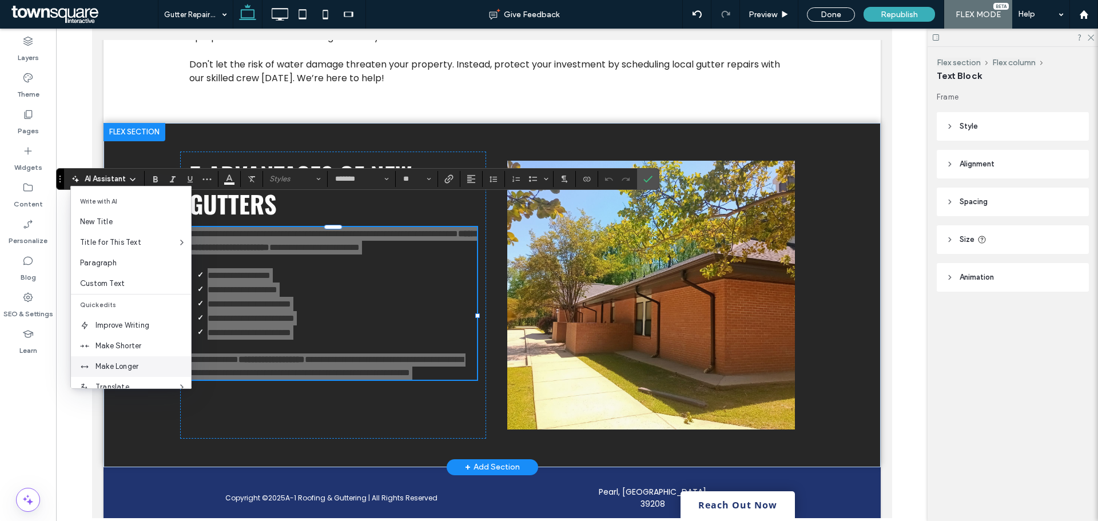
click at [117, 371] on span "Make Longer" at bounding box center [142, 366] width 95 height 11
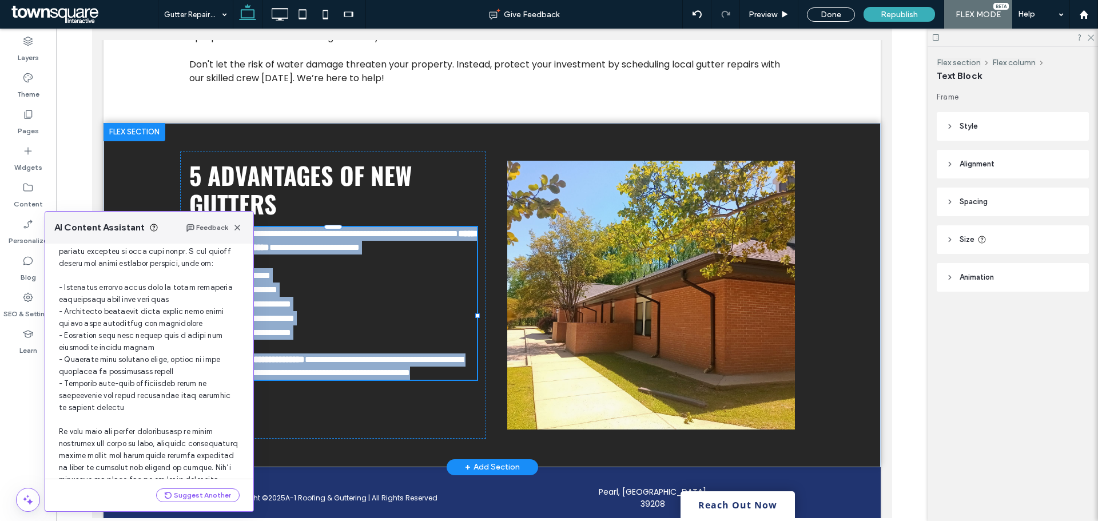
scroll to position [181, 0]
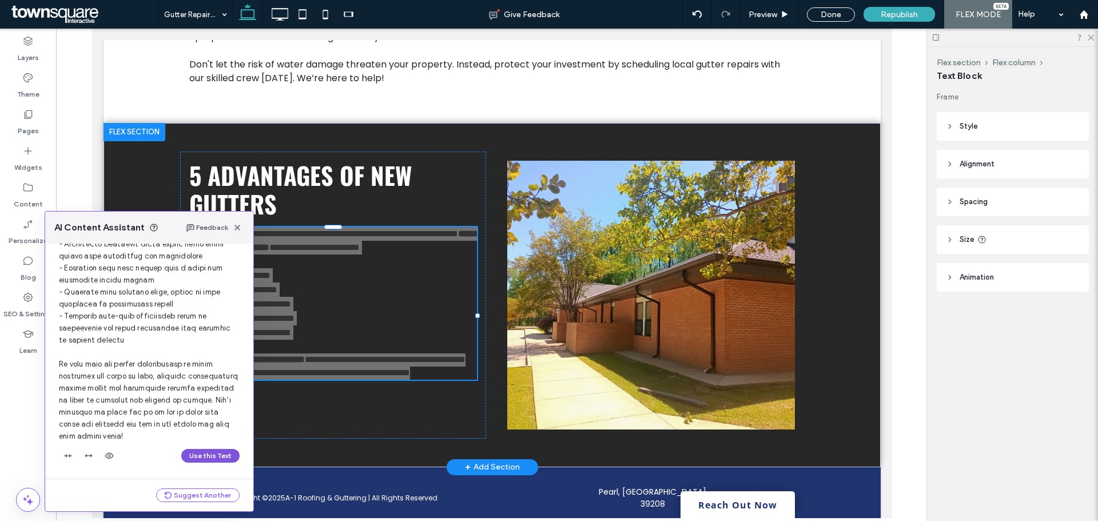
click at [188, 452] on button "Use this Text" at bounding box center [210, 456] width 58 height 14
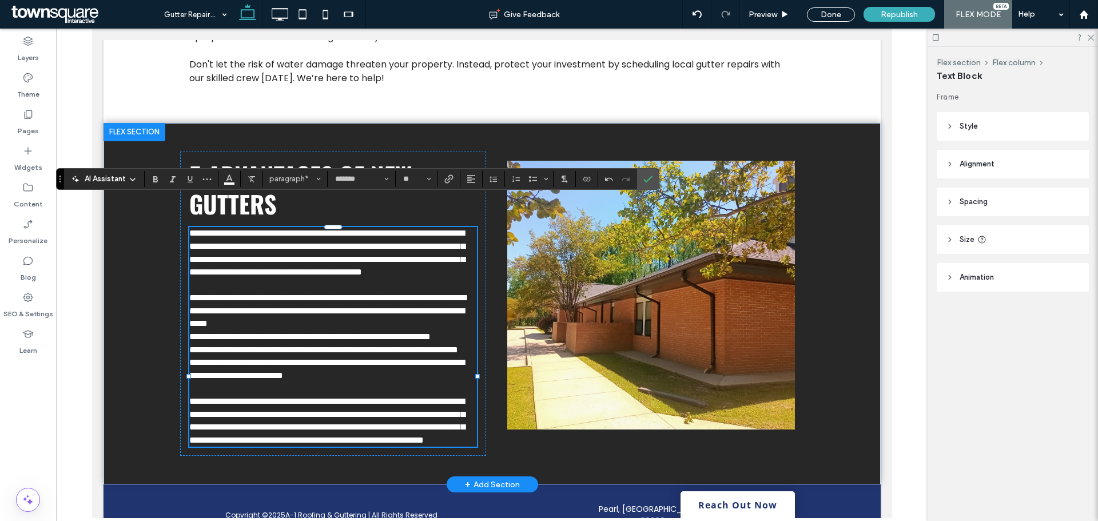
click at [97, 318] on body "**********" at bounding box center [491, 112] width 800 height 906
click at [36, 125] on label "Pages" at bounding box center [28, 128] width 21 height 16
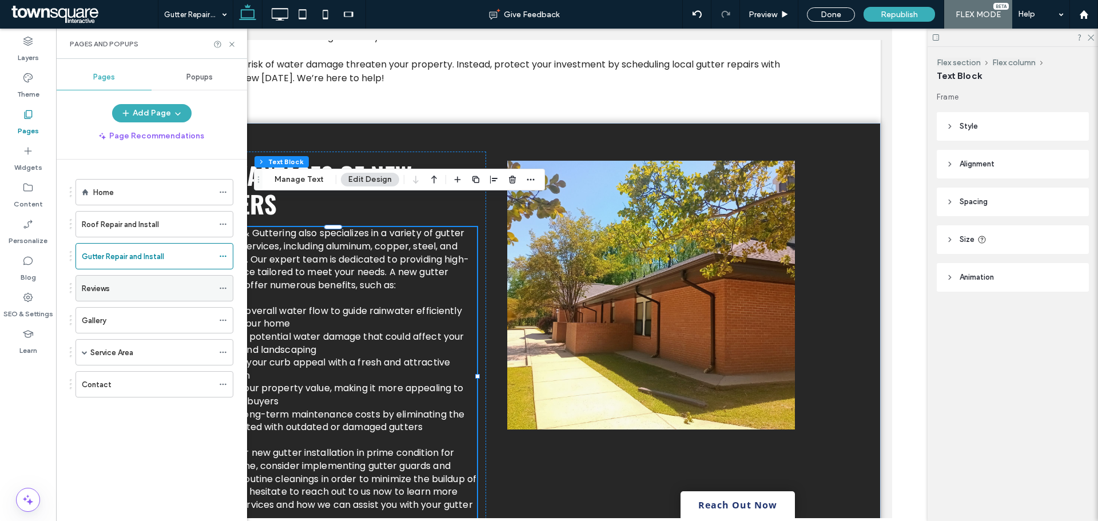
click at [150, 291] on div "Reviews" at bounding box center [148, 288] width 132 height 12
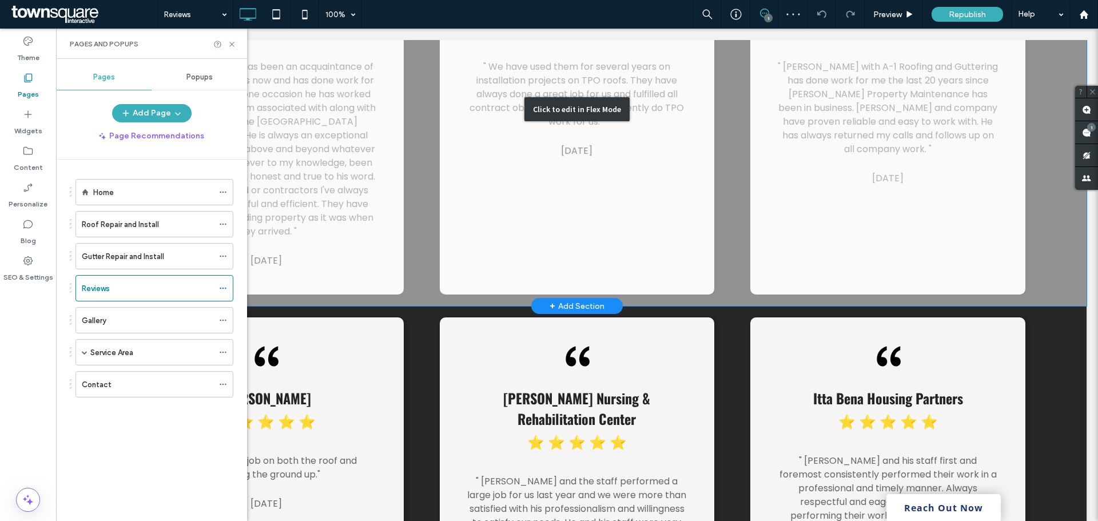
scroll to position [686, 0]
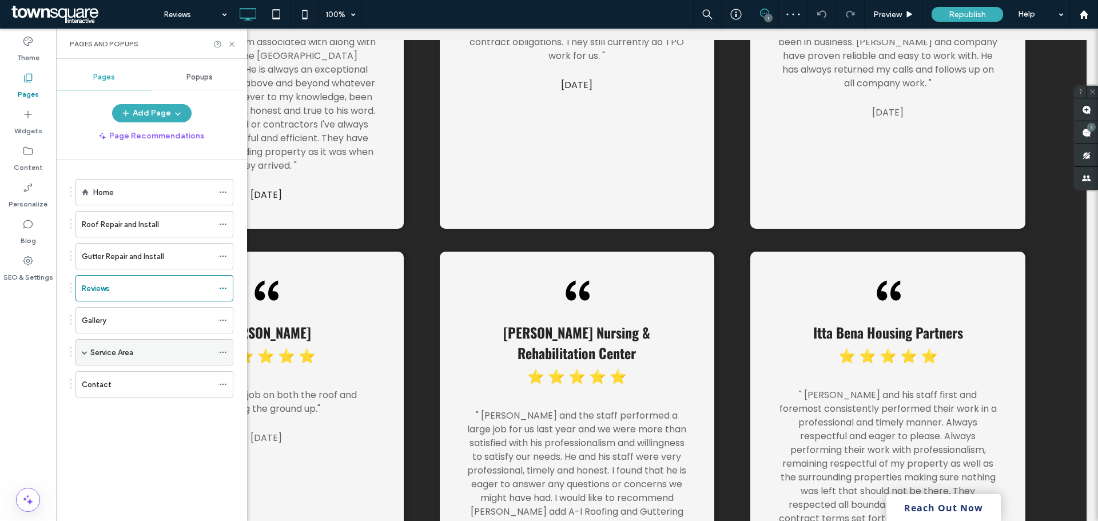
click at [113, 352] on label "Service Area" at bounding box center [111, 353] width 43 height 20
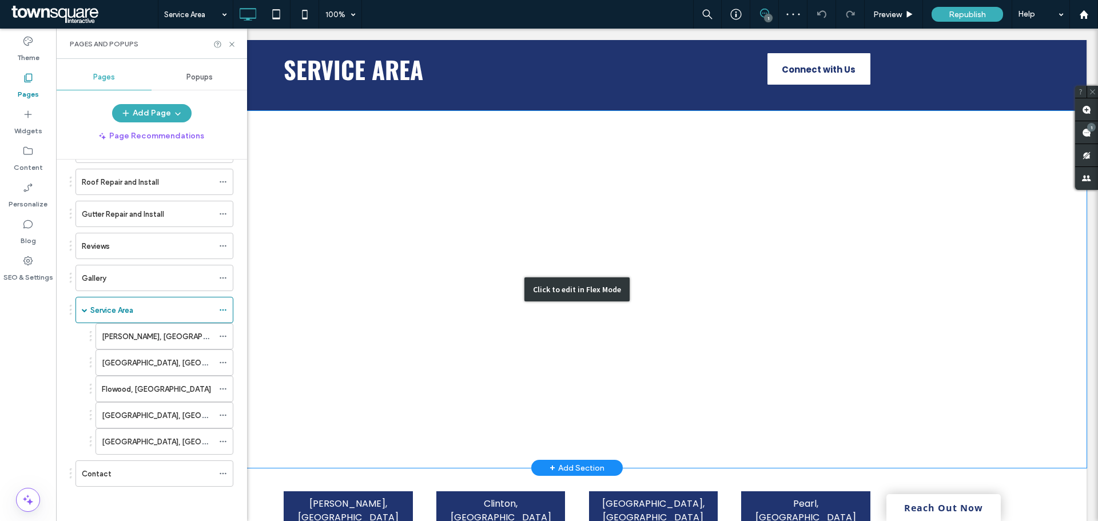
scroll to position [292, 0]
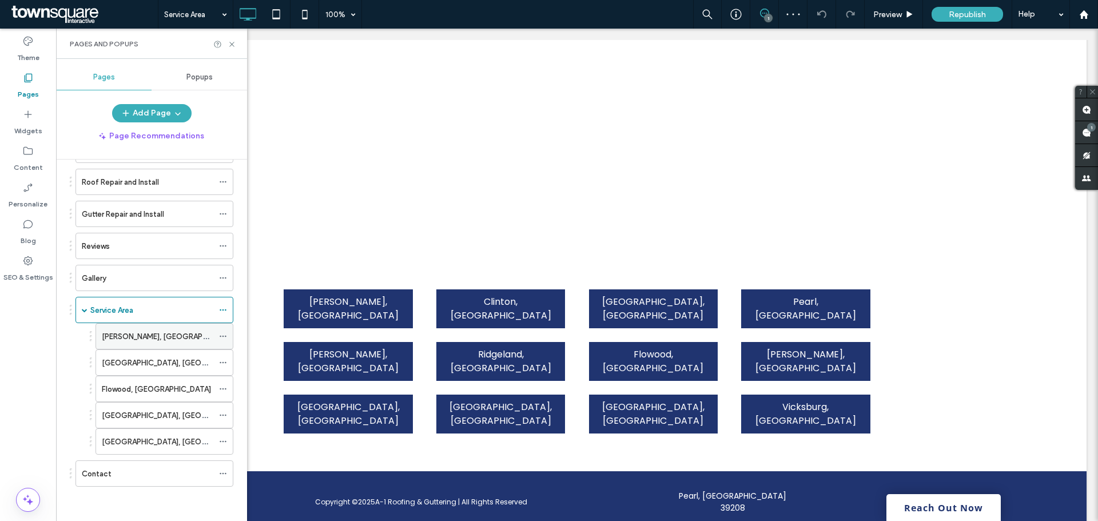
click at [145, 341] on label "[PERSON_NAME], [GEOGRAPHIC_DATA]" at bounding box center [171, 337] width 138 height 20
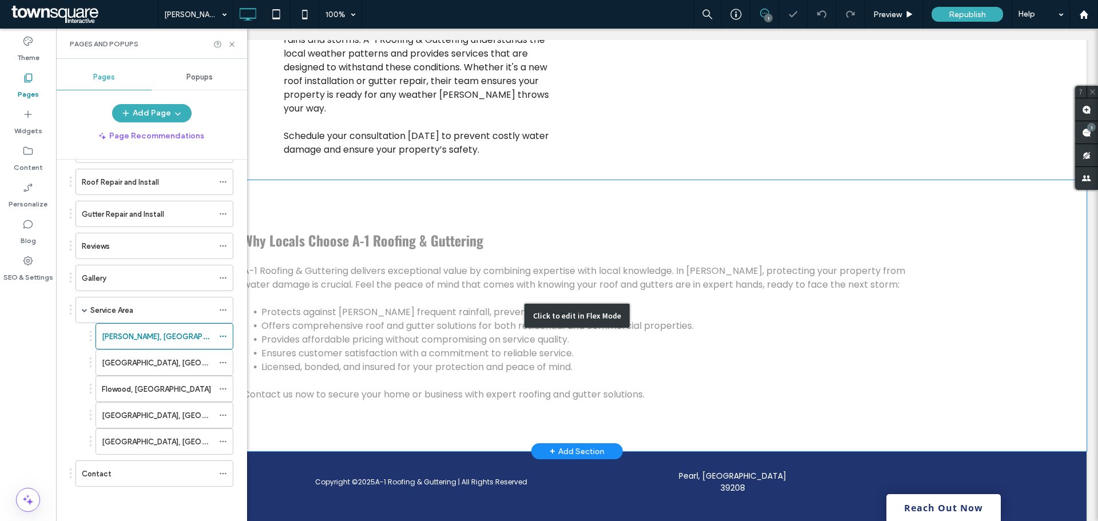
scroll to position [493, 0]
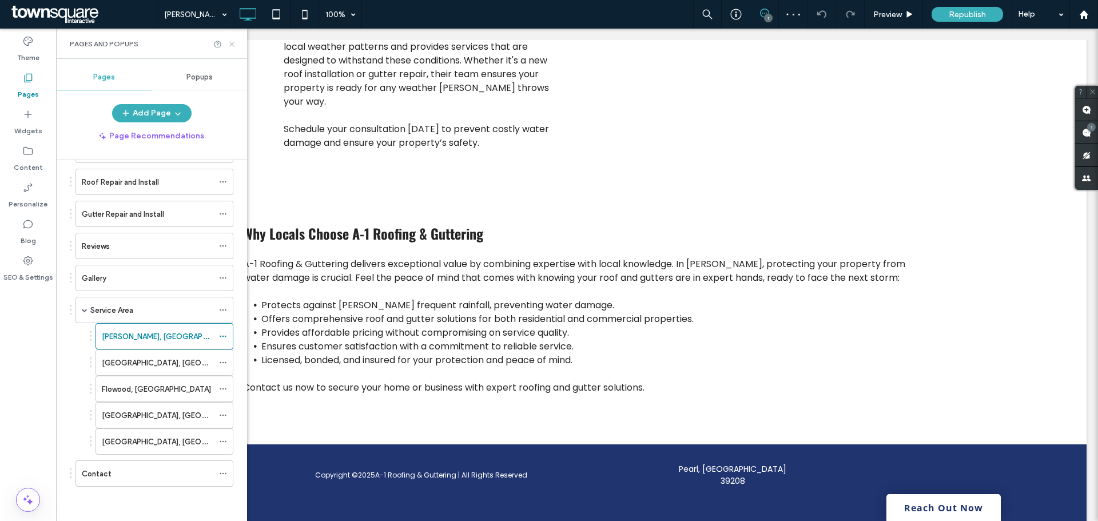
click at [230, 42] on use at bounding box center [231, 44] width 5 height 5
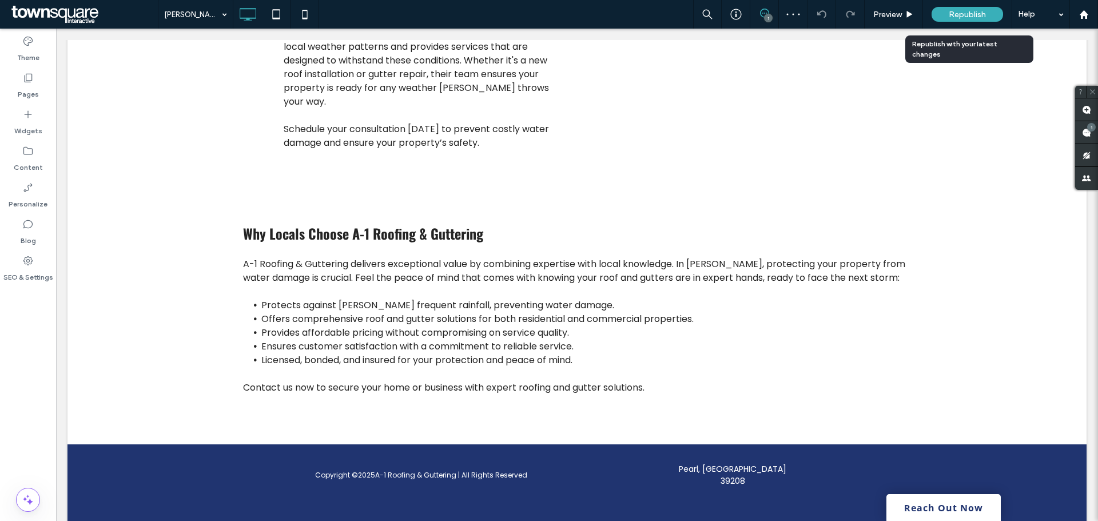
click at [977, 13] on span "Republish" at bounding box center [967, 15] width 37 height 10
